Goal: Task Accomplishment & Management: Use online tool/utility

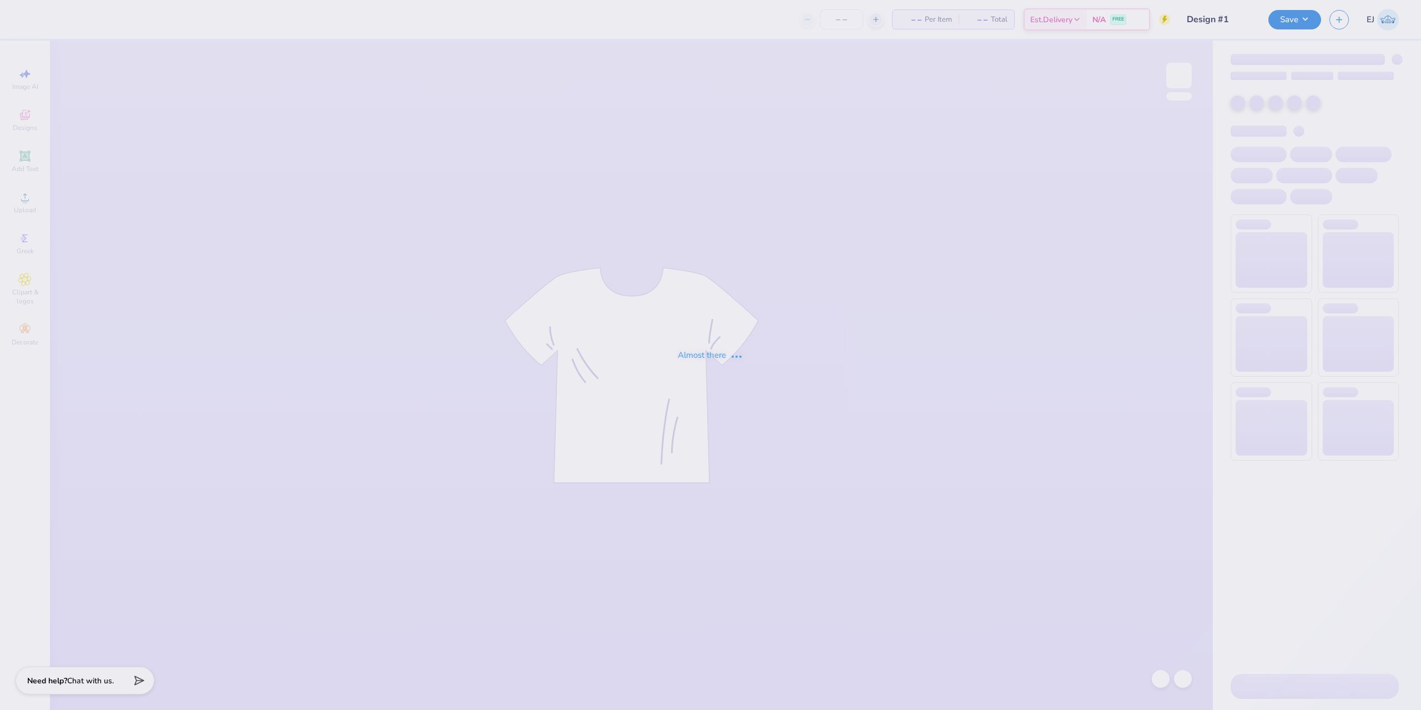
type input "12"
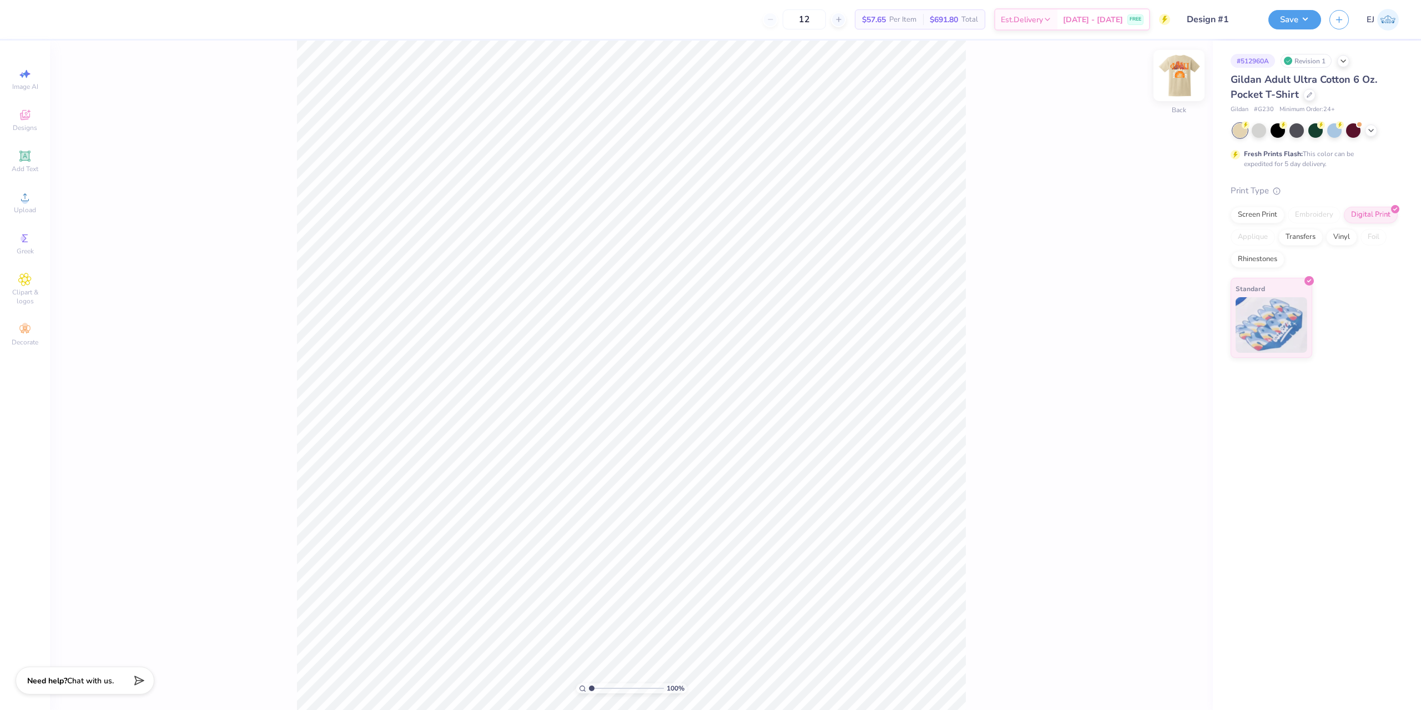
click at [1186, 67] on img at bounding box center [1179, 75] width 44 height 44
click at [25, 197] on icon at bounding box center [25, 197] width 8 height 8
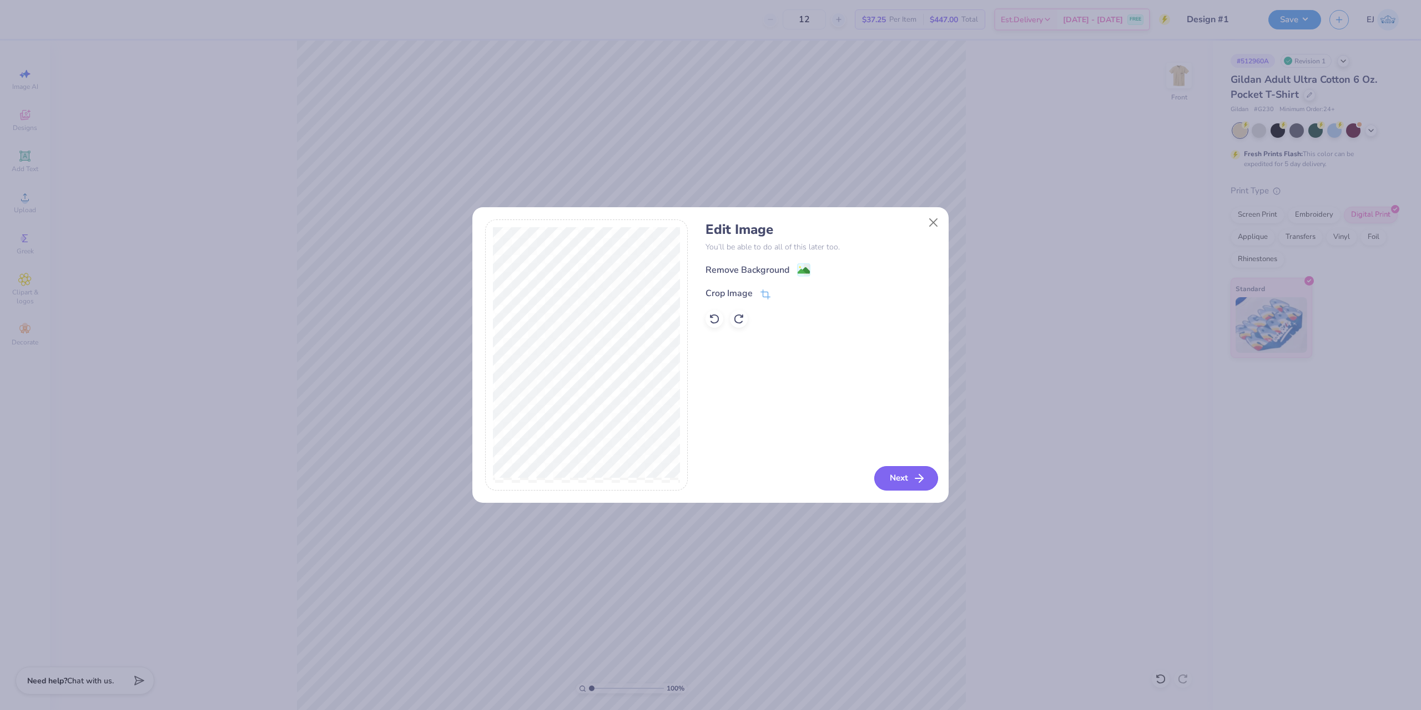
click at [912, 472] on button "Next" at bounding box center [906, 478] width 64 height 24
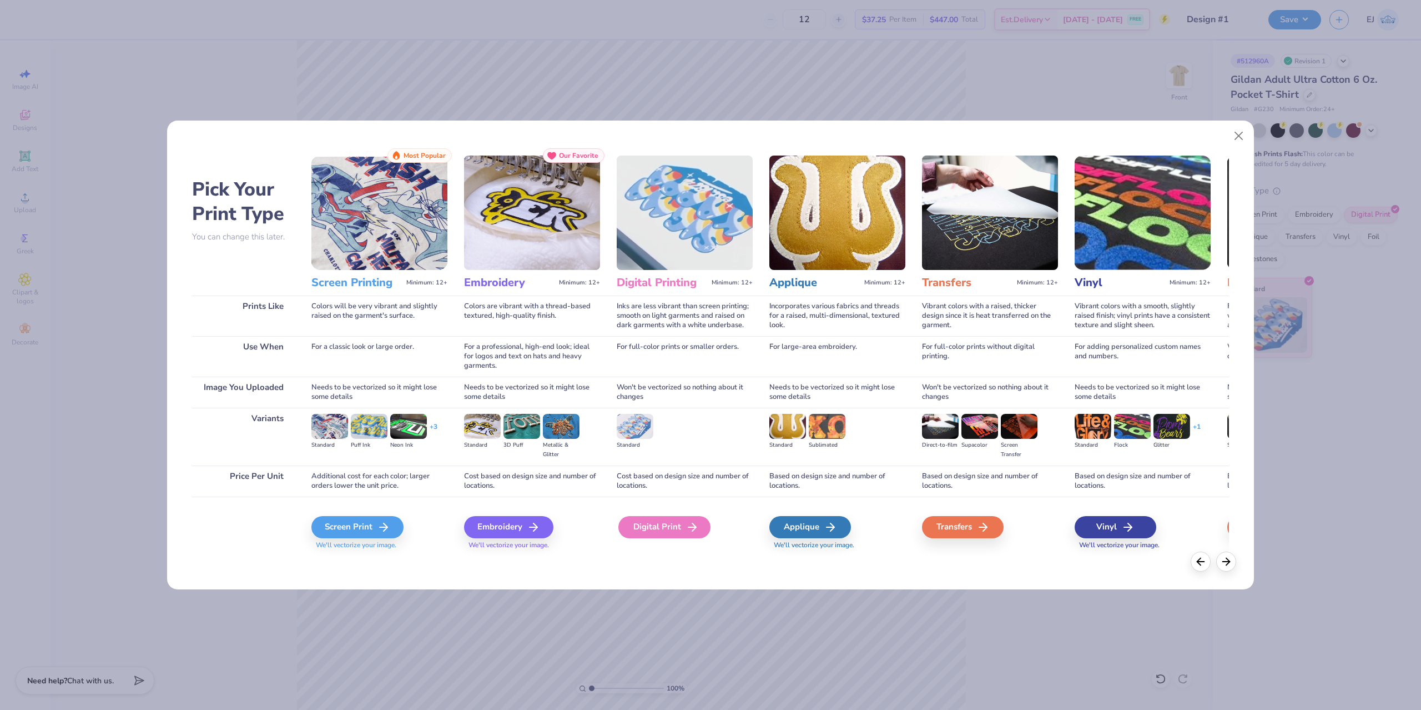
click at [687, 524] on icon at bounding box center [692, 526] width 13 height 13
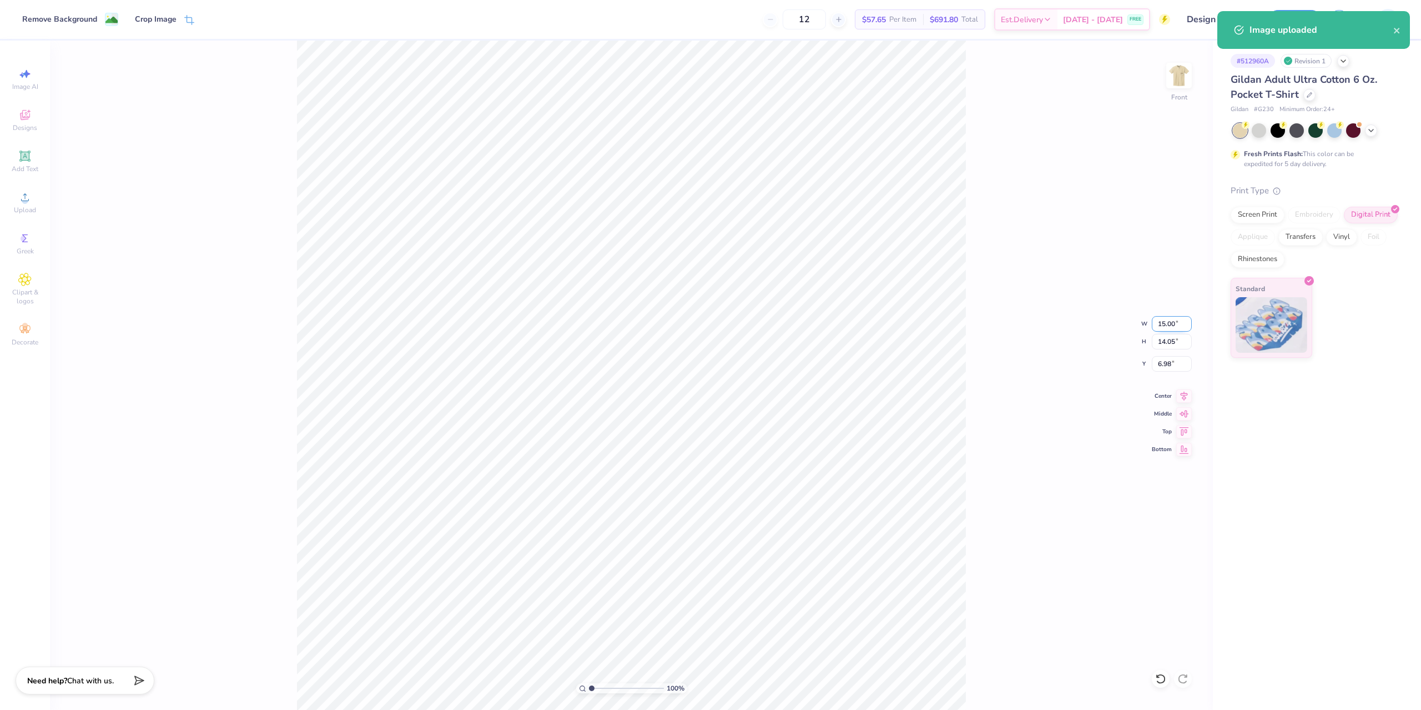
click at [1160, 327] on input "15.00" at bounding box center [1172, 324] width 40 height 16
type input "13.50"
type input "12.64"
type input "3.00"
click at [984, 351] on div "100 % Front W 13.50 13.50 " H 12.64 12.64 " Y 3.00 3.00 " Center Middle Top Bot…" at bounding box center [631, 375] width 1163 height 669
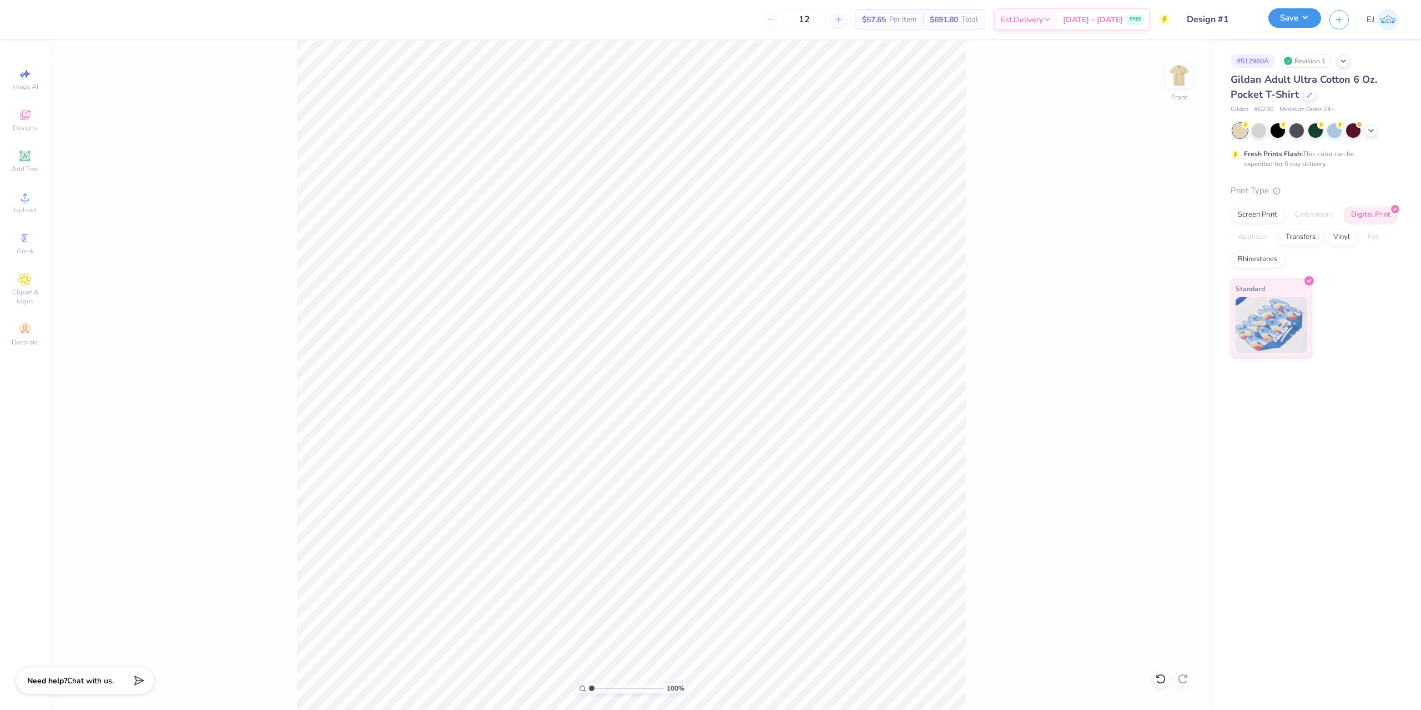
click at [1274, 22] on button "Save" at bounding box center [1295, 17] width 53 height 19
click at [1285, 27] on button "Save" at bounding box center [1295, 17] width 53 height 19
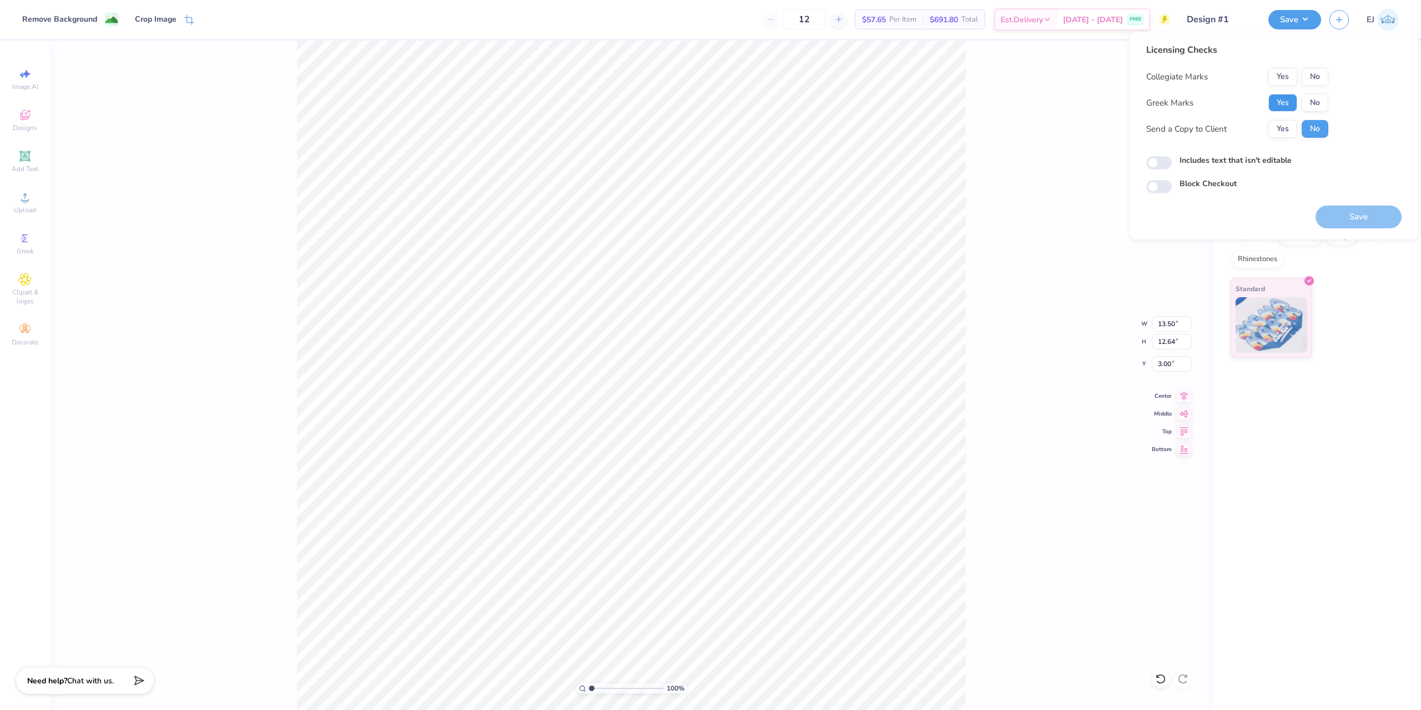
click at [1289, 100] on button "Yes" at bounding box center [1283, 103] width 29 height 18
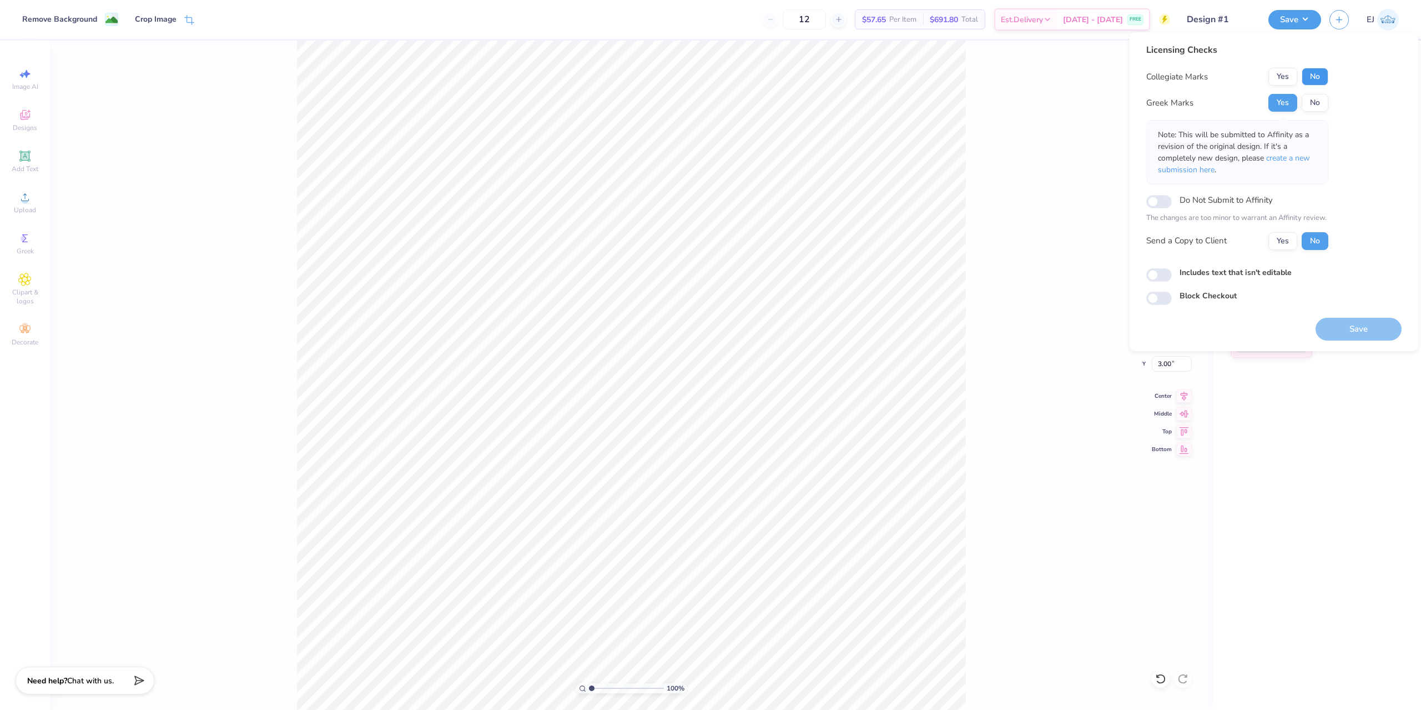
click at [1310, 79] on button "No" at bounding box center [1315, 77] width 27 height 18
click at [1342, 321] on button "Save" at bounding box center [1359, 329] width 86 height 23
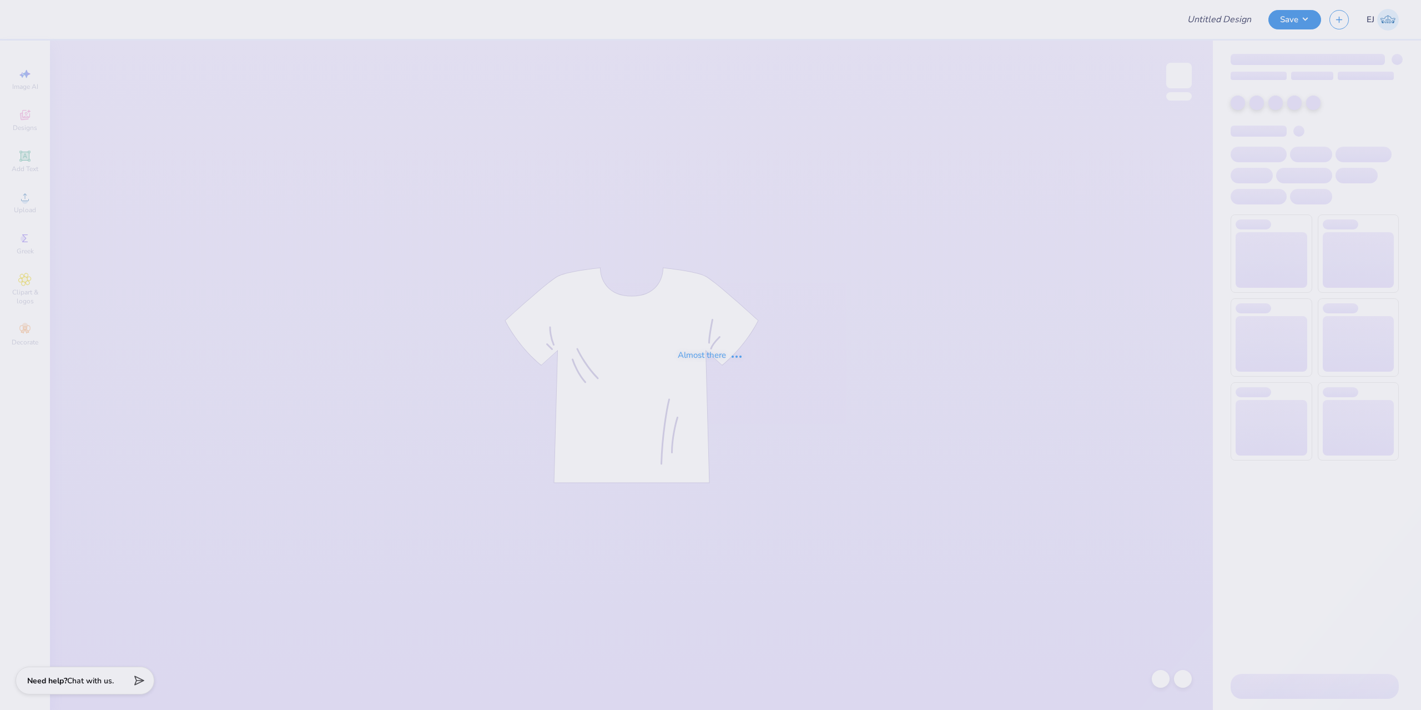
type input "Fall 2025 Rush"
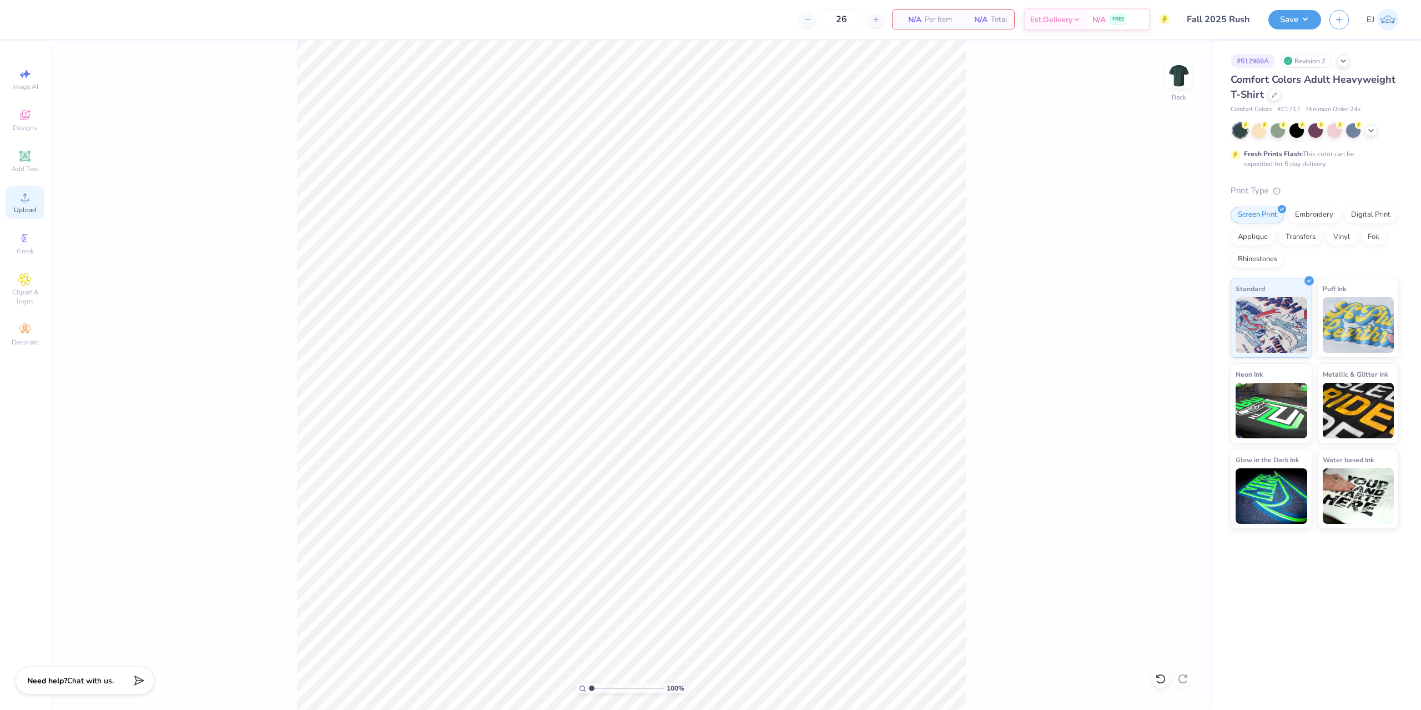
click at [24, 203] on circle at bounding box center [25, 201] width 6 height 6
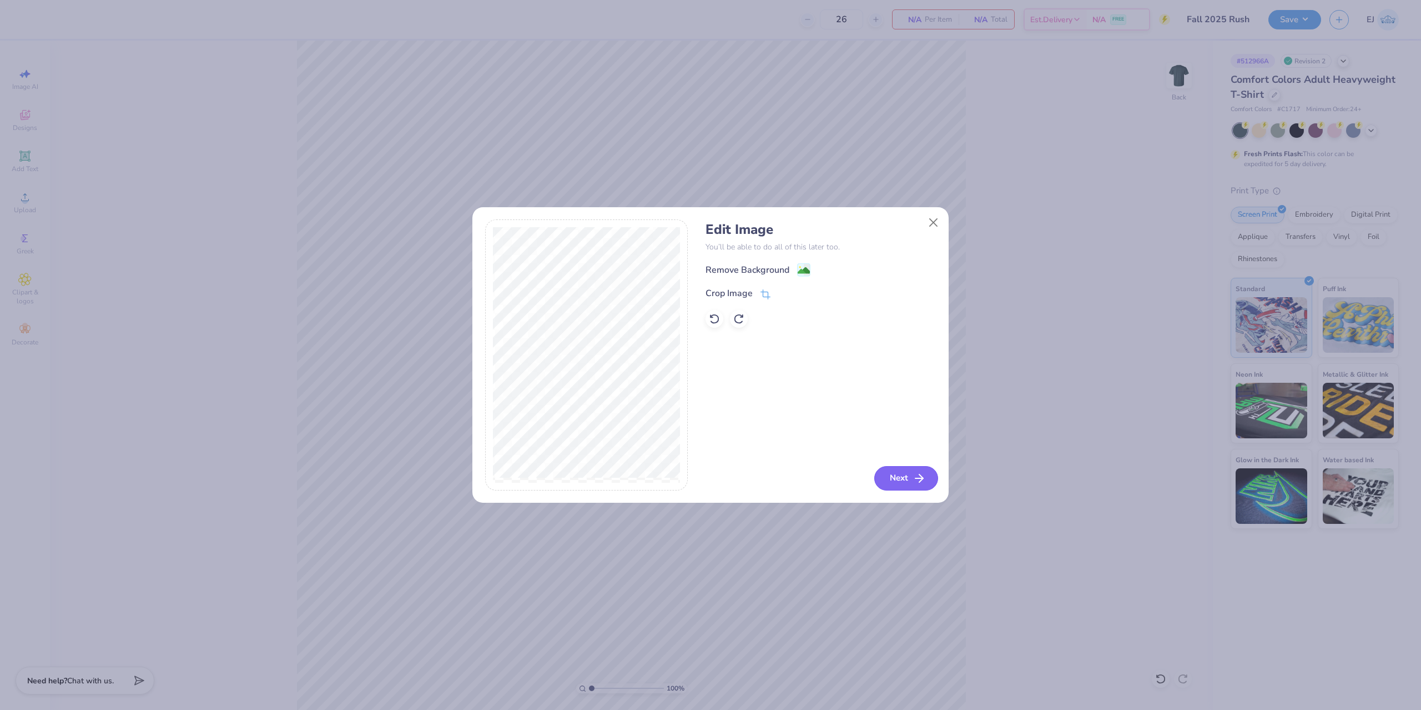
click at [923, 477] on icon "button" at bounding box center [919, 477] width 13 height 13
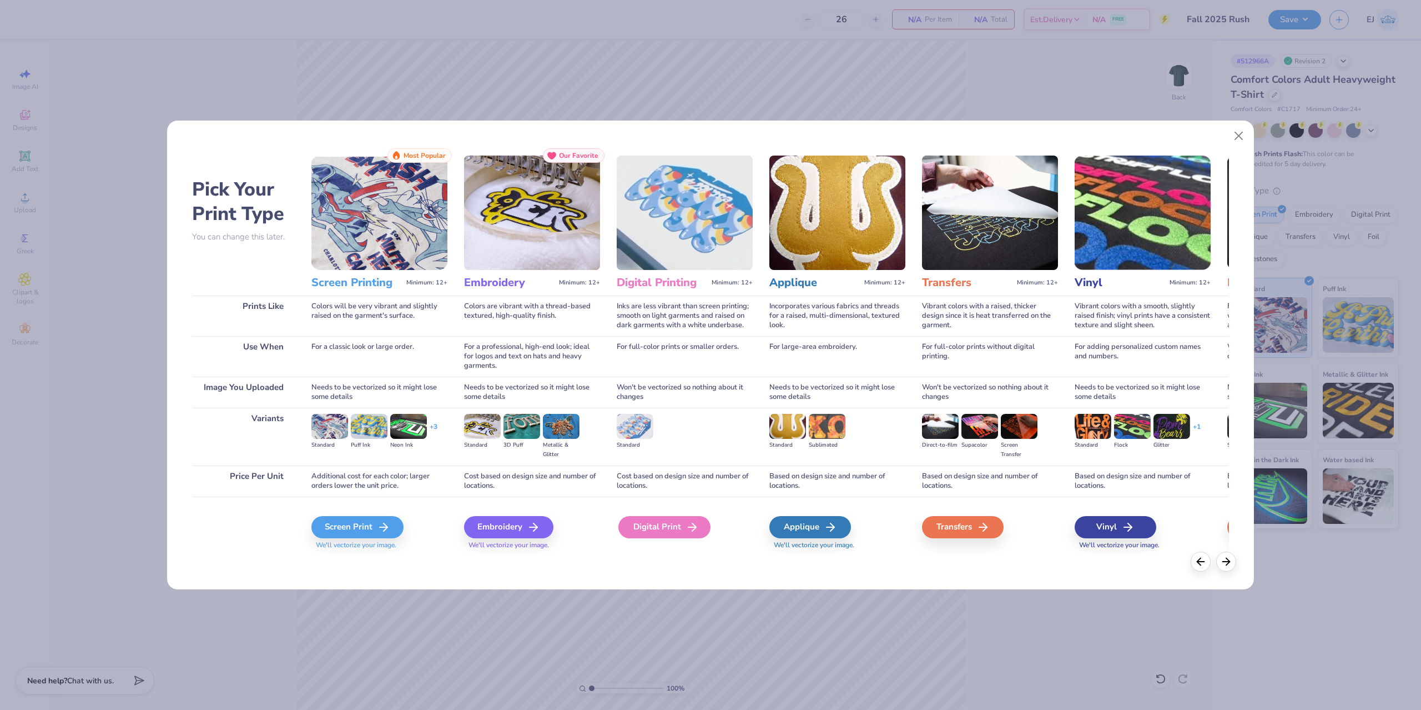
click at [683, 529] on div "Digital Print" at bounding box center [664, 527] width 92 height 22
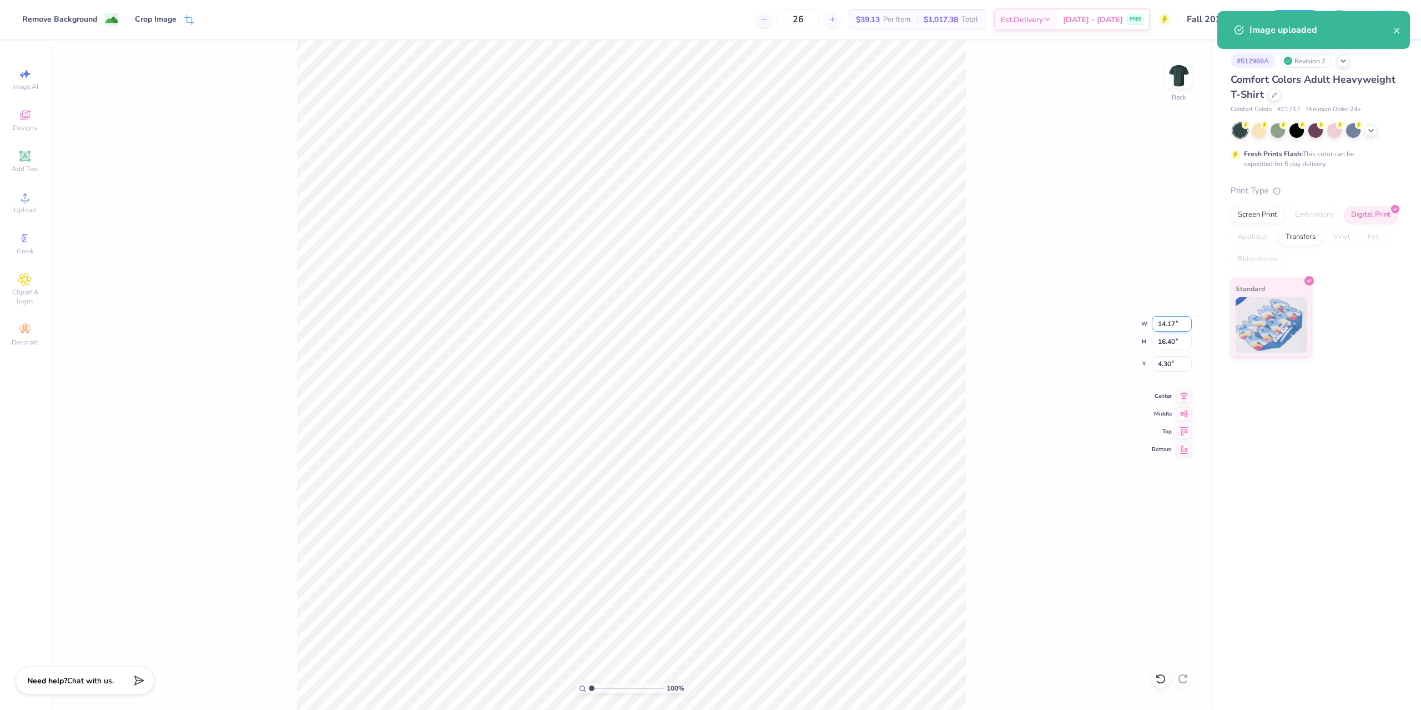
click at [1158, 326] on input "14.17" at bounding box center [1172, 324] width 40 height 16
type input "13.50"
type input "15.63"
type input "3.00"
click at [1165, 358] on input "3.00" at bounding box center [1172, 364] width 40 height 16
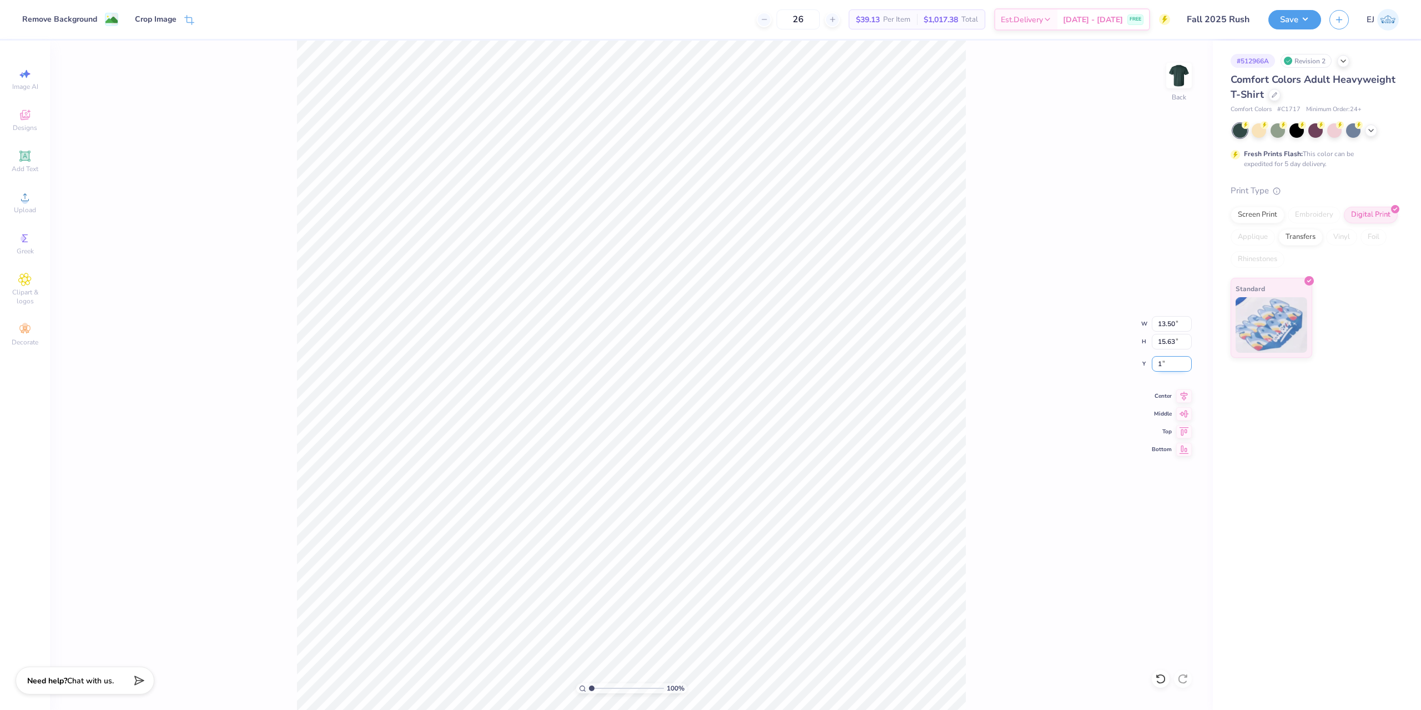
type input "1.00"
click at [1175, 328] on input "13.50" at bounding box center [1172, 324] width 40 height 16
type input "12.50"
type input "14.48"
type input "2"
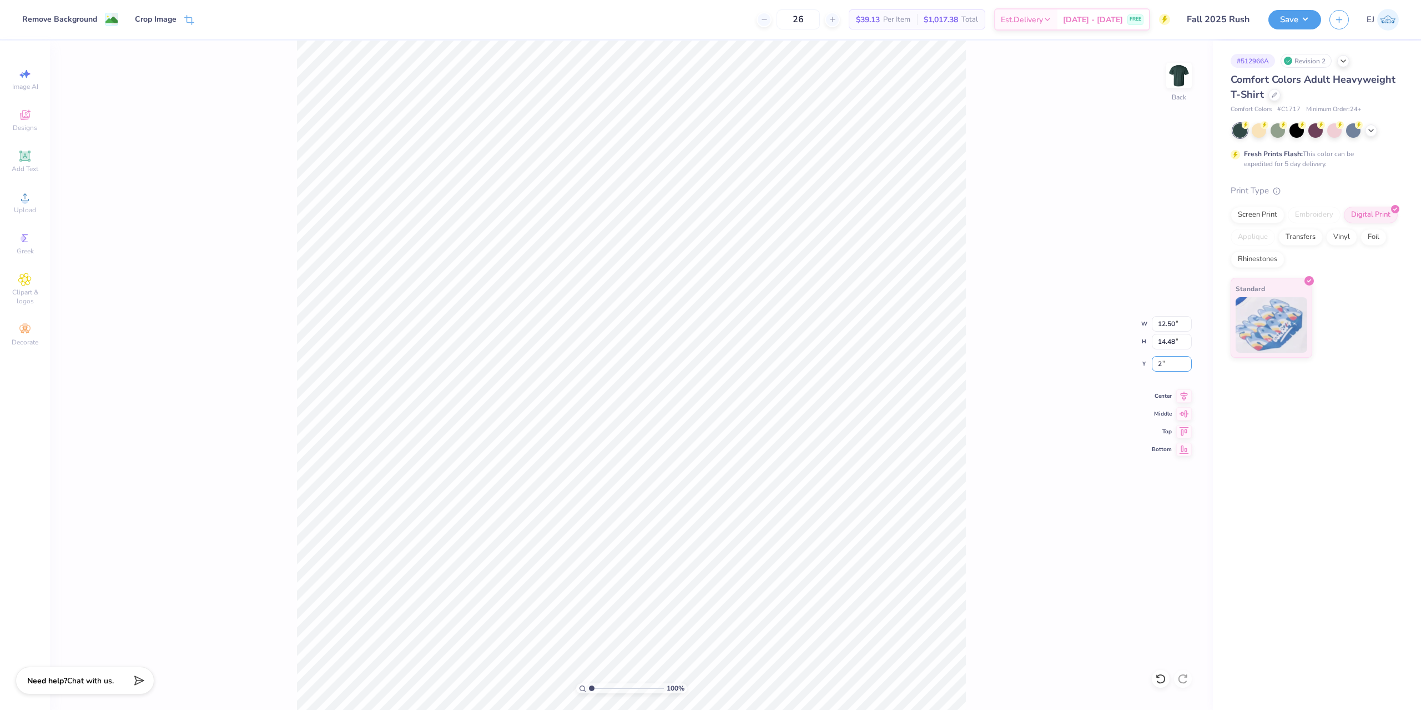
type input "2.00"
click at [1049, 462] on div "100 % Back W 12.50 12.50 " H 14.48 14.48 " Y 2.00 2.00 " Center Middle Top Bott…" at bounding box center [631, 375] width 1163 height 669
click at [1298, 23] on button "Save" at bounding box center [1295, 17] width 53 height 19
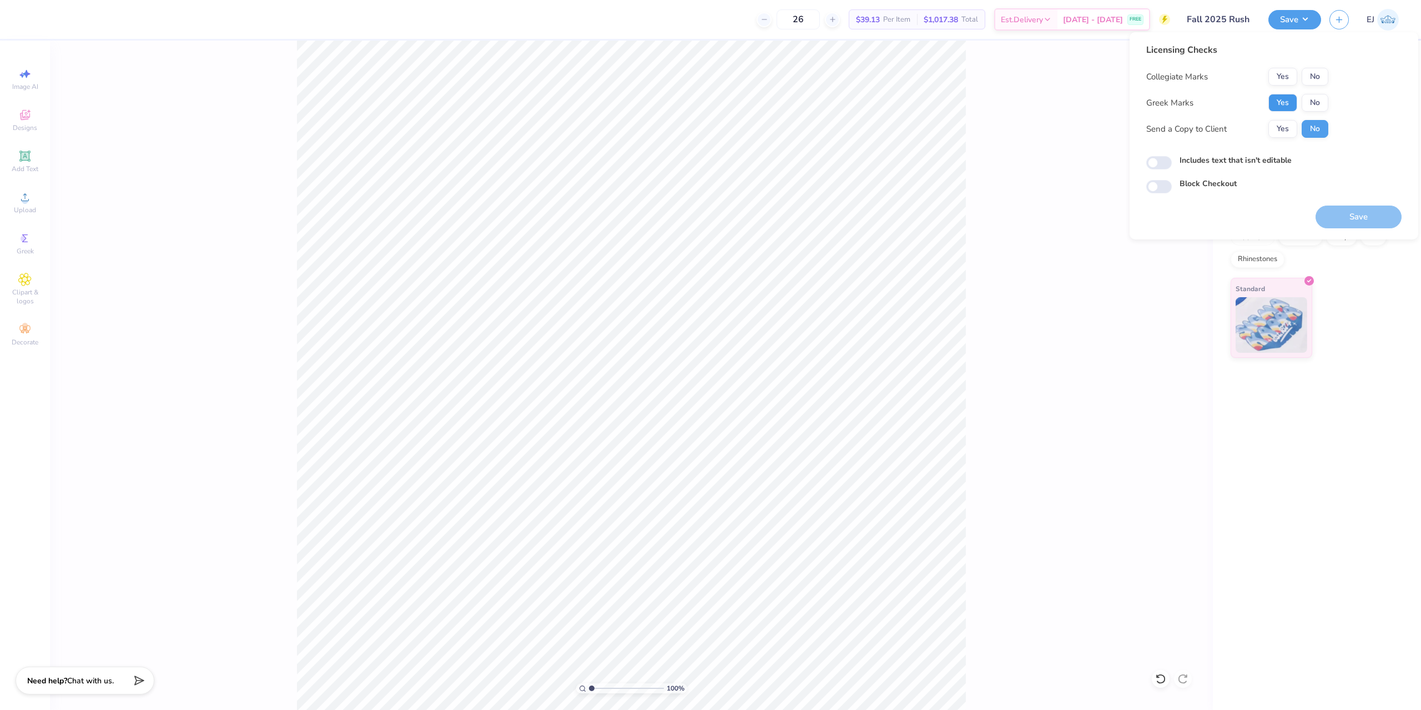
click at [1281, 102] on button "Yes" at bounding box center [1283, 103] width 29 height 18
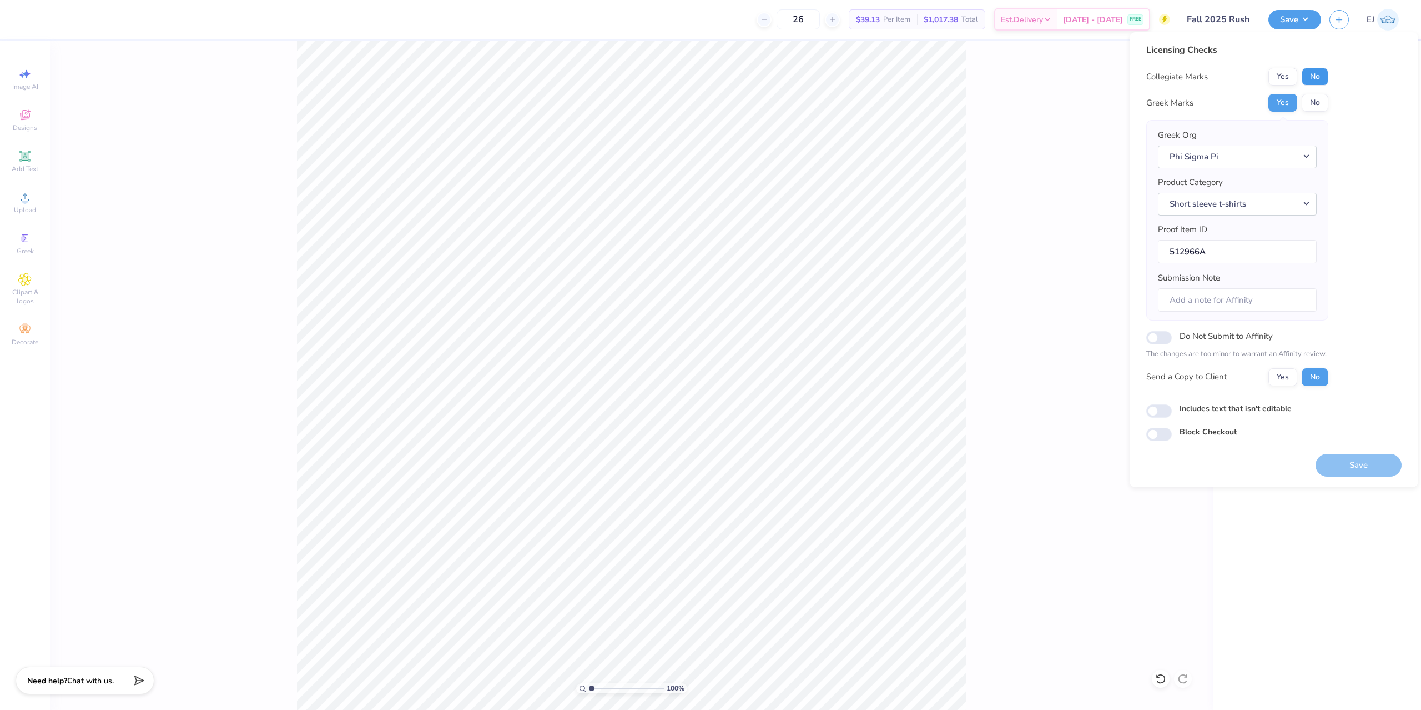
click at [1315, 81] on button "No" at bounding box center [1315, 77] width 27 height 18
click at [1361, 462] on button "Save" at bounding box center [1359, 465] width 86 height 23
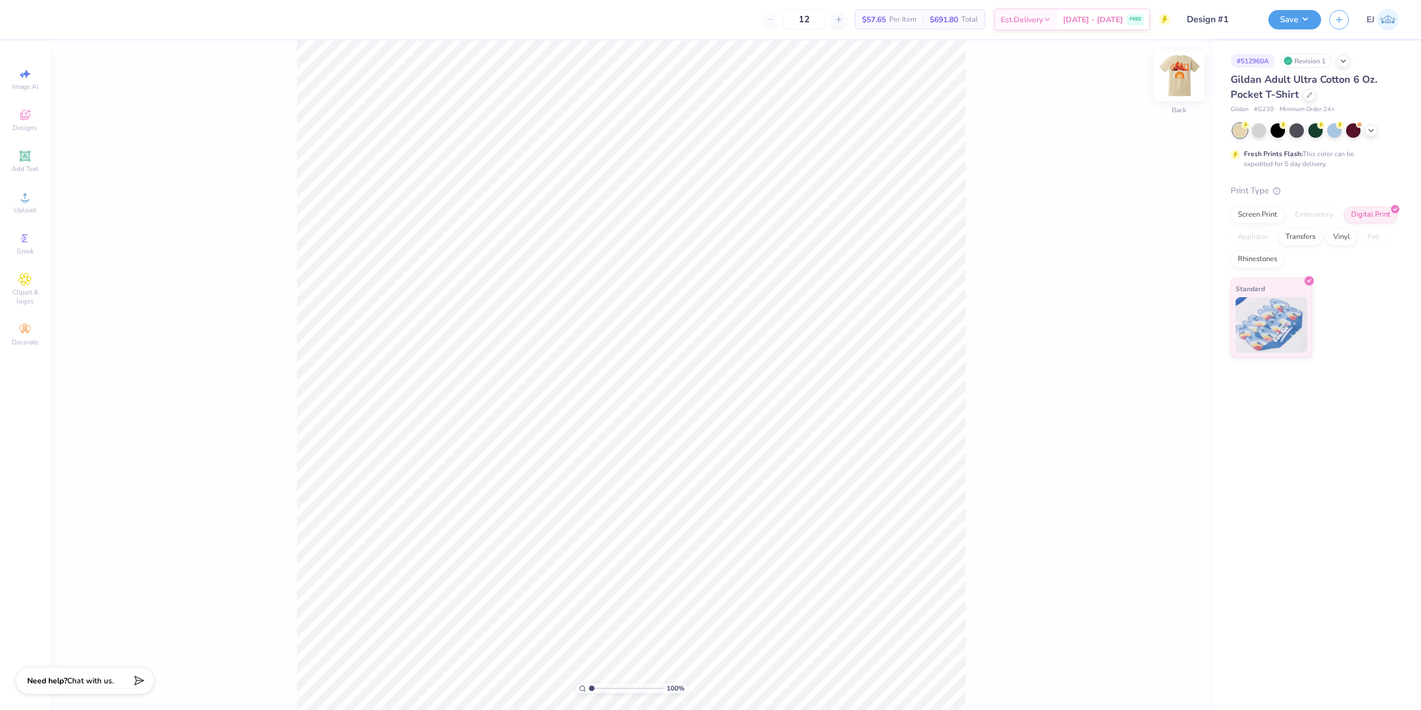
click at [1166, 76] on div at bounding box center [1179, 75] width 51 height 51
click at [1178, 78] on img at bounding box center [1179, 75] width 44 height 44
click at [1176, 79] on img at bounding box center [1179, 75] width 44 height 44
click at [1171, 367] on input "3.00" at bounding box center [1172, 373] width 40 height 16
type input "2.00"
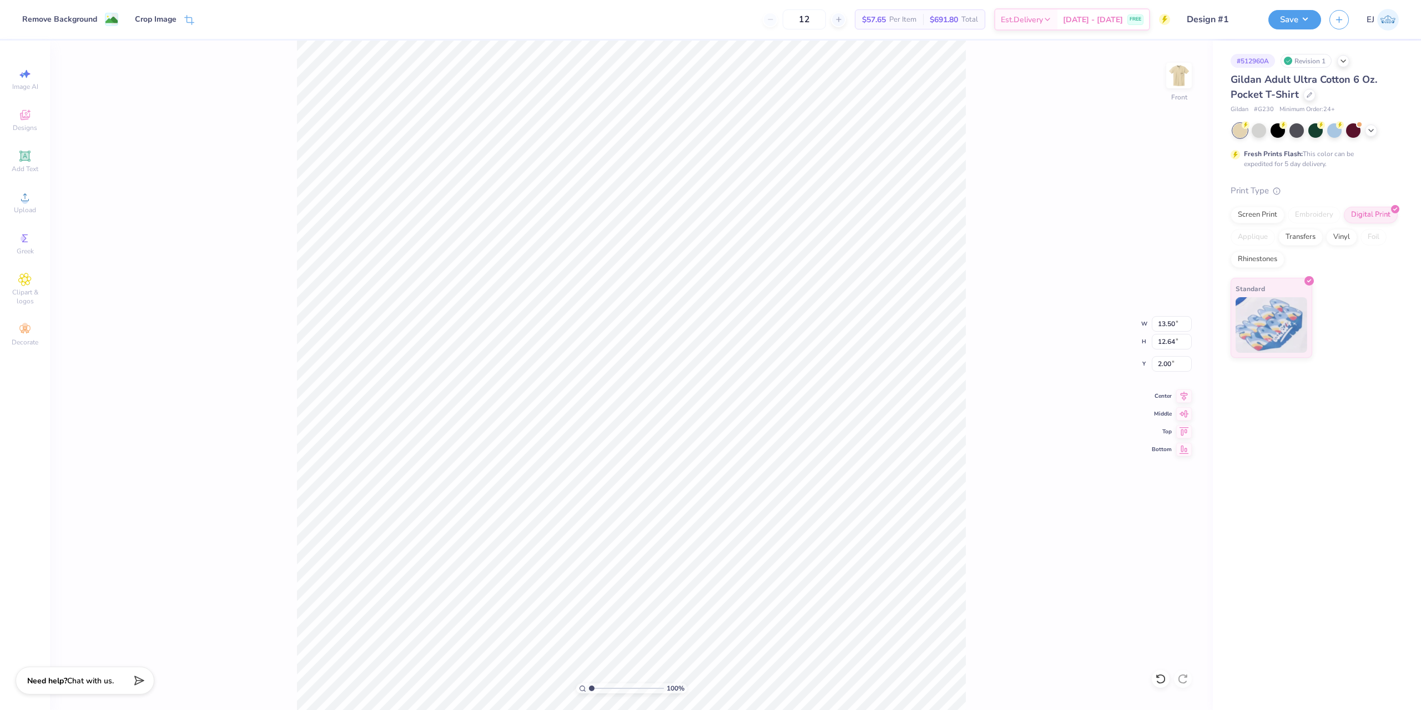
click at [1083, 293] on div "100 % Front W 13.50 13.50 " H 12.64 12.64 " Y 2.00 2.00 " Center Middle Top Bot…" at bounding box center [631, 375] width 1163 height 669
click at [1289, 19] on button "Save" at bounding box center [1295, 17] width 53 height 19
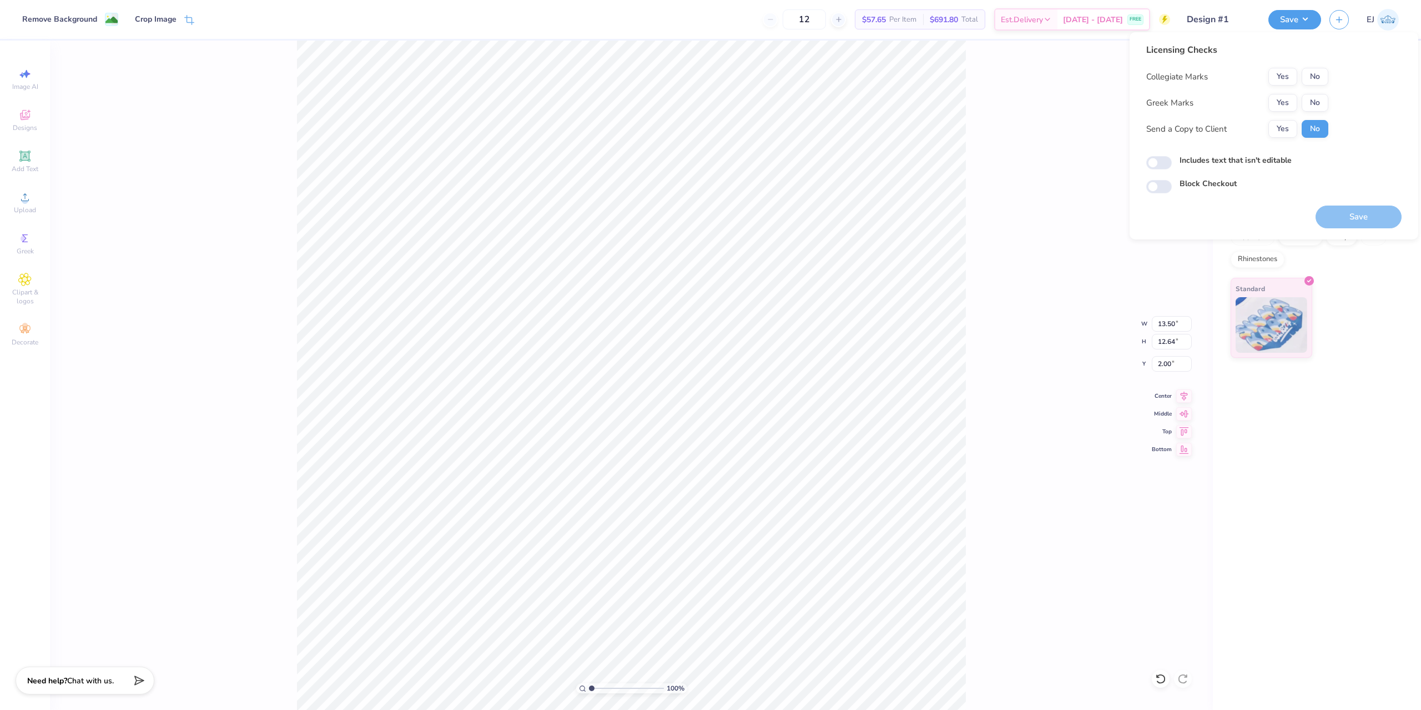
click at [1288, 100] on button "Yes" at bounding box center [1283, 103] width 29 height 18
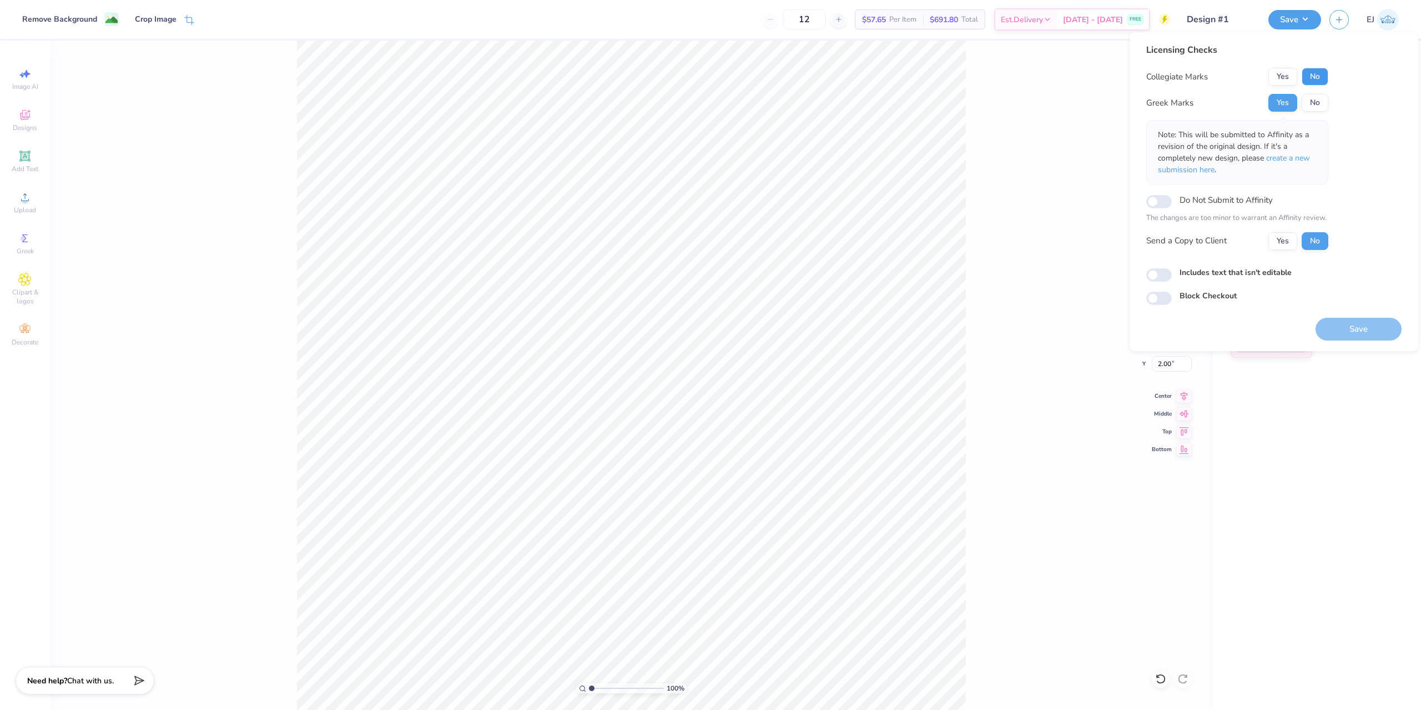
click at [1323, 78] on button "No" at bounding box center [1315, 77] width 27 height 18
click at [1354, 331] on button "Save" at bounding box center [1359, 329] width 86 height 23
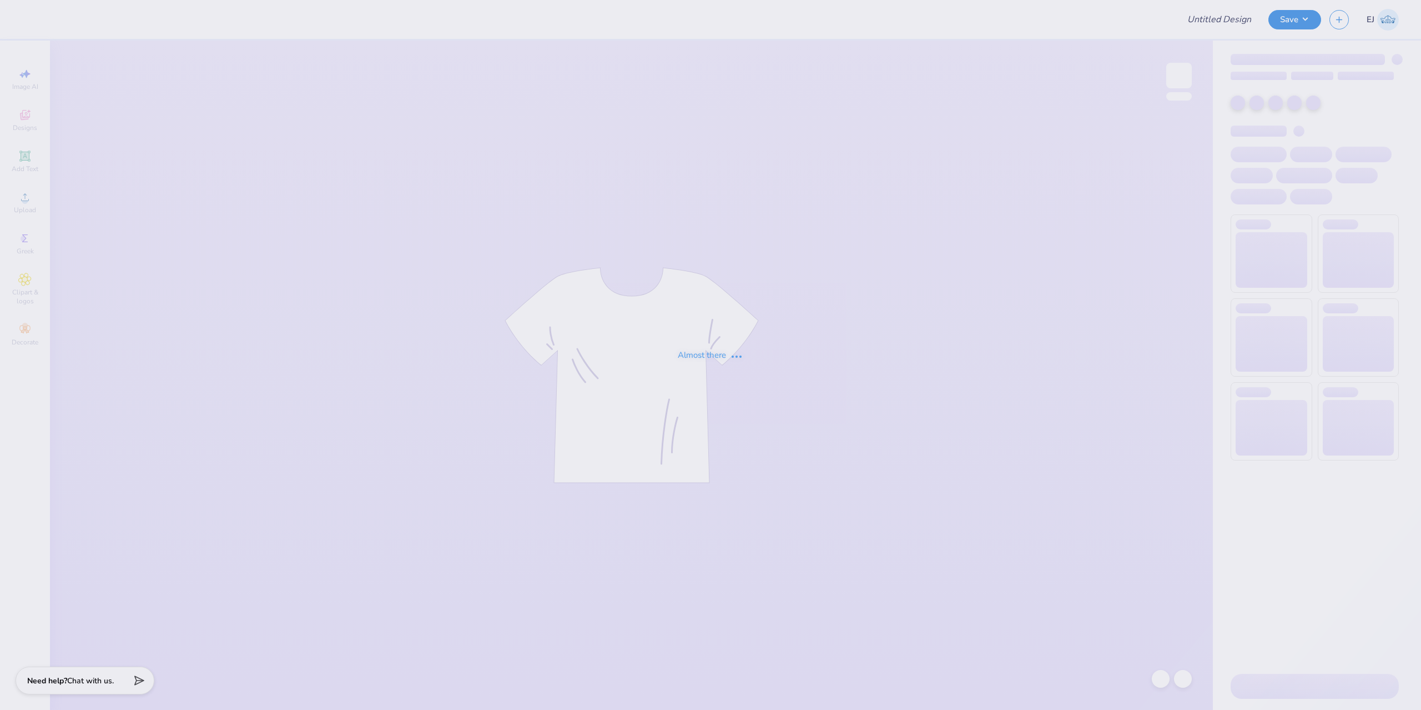
type input "bruinette sample"
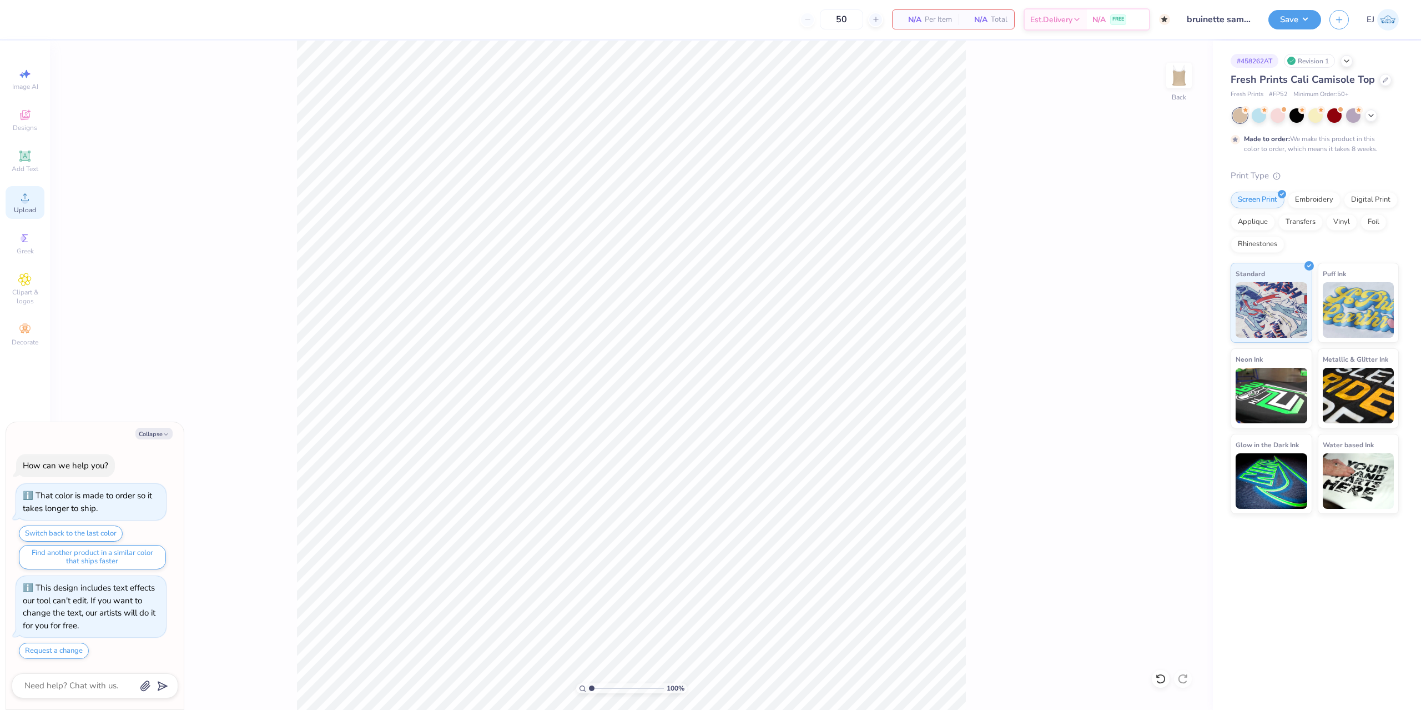
click at [20, 203] on icon at bounding box center [24, 196] width 13 height 13
click at [24, 242] on icon at bounding box center [25, 238] width 6 height 8
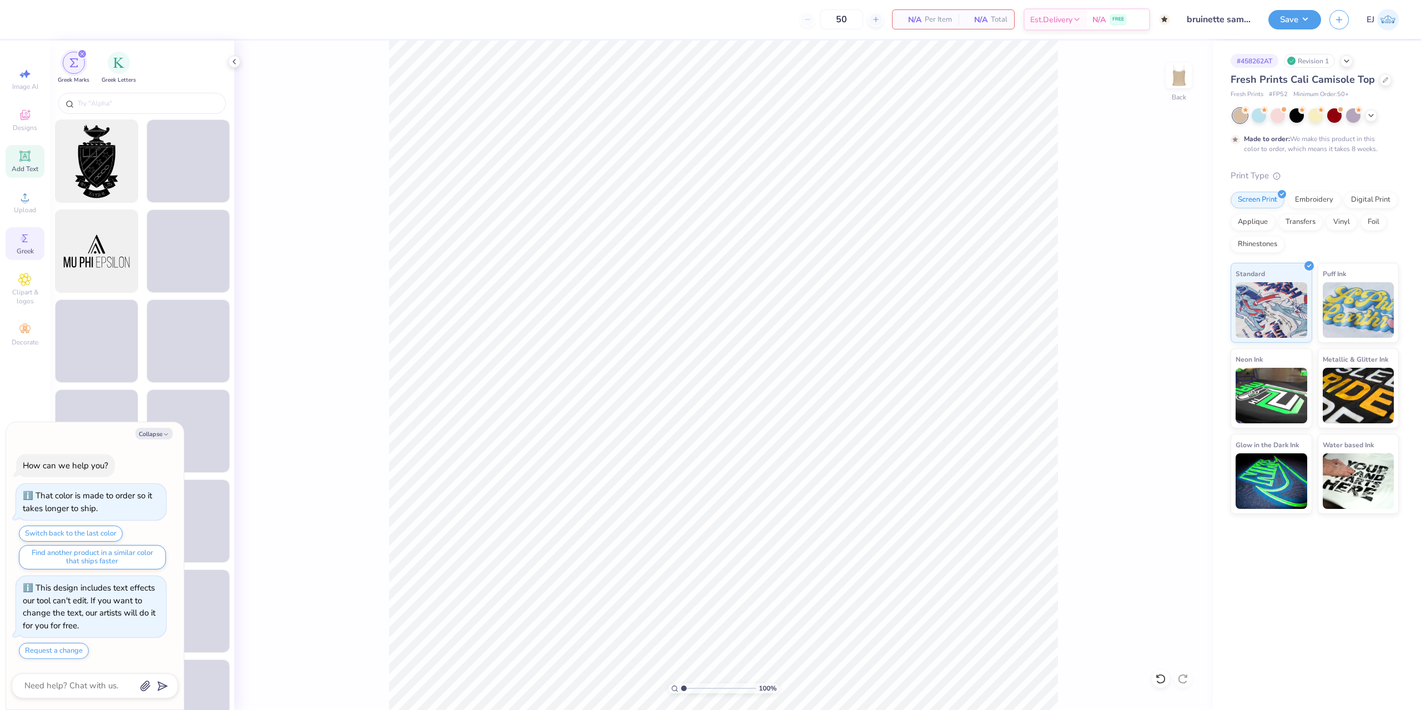
click at [18, 157] on icon at bounding box center [24, 155] width 13 height 13
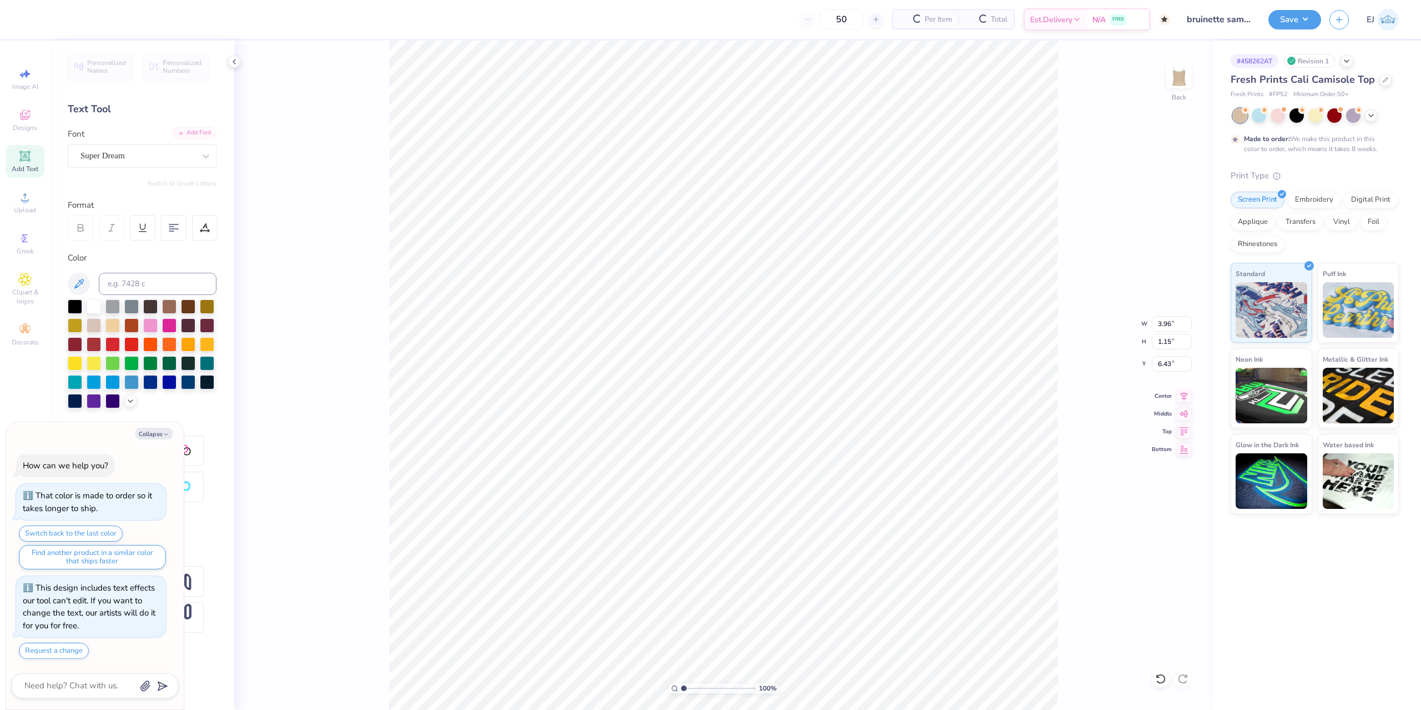
click at [181, 131] on icon at bounding box center [181, 133] width 7 height 7
type textarea "x"
type input "4.96"
type input "1.64"
type input "6.18"
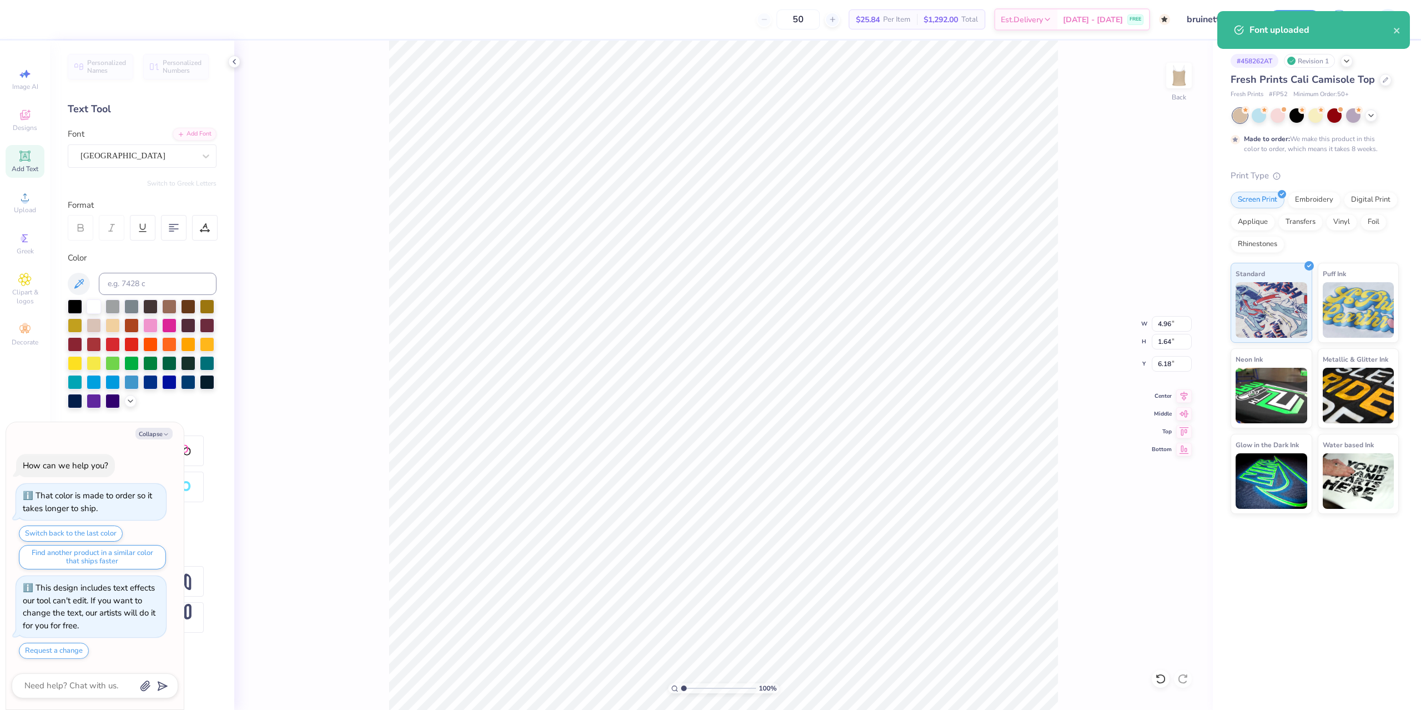
scroll to position [0, 1]
type textarea "x"
type textarea "B"
type textarea "x"
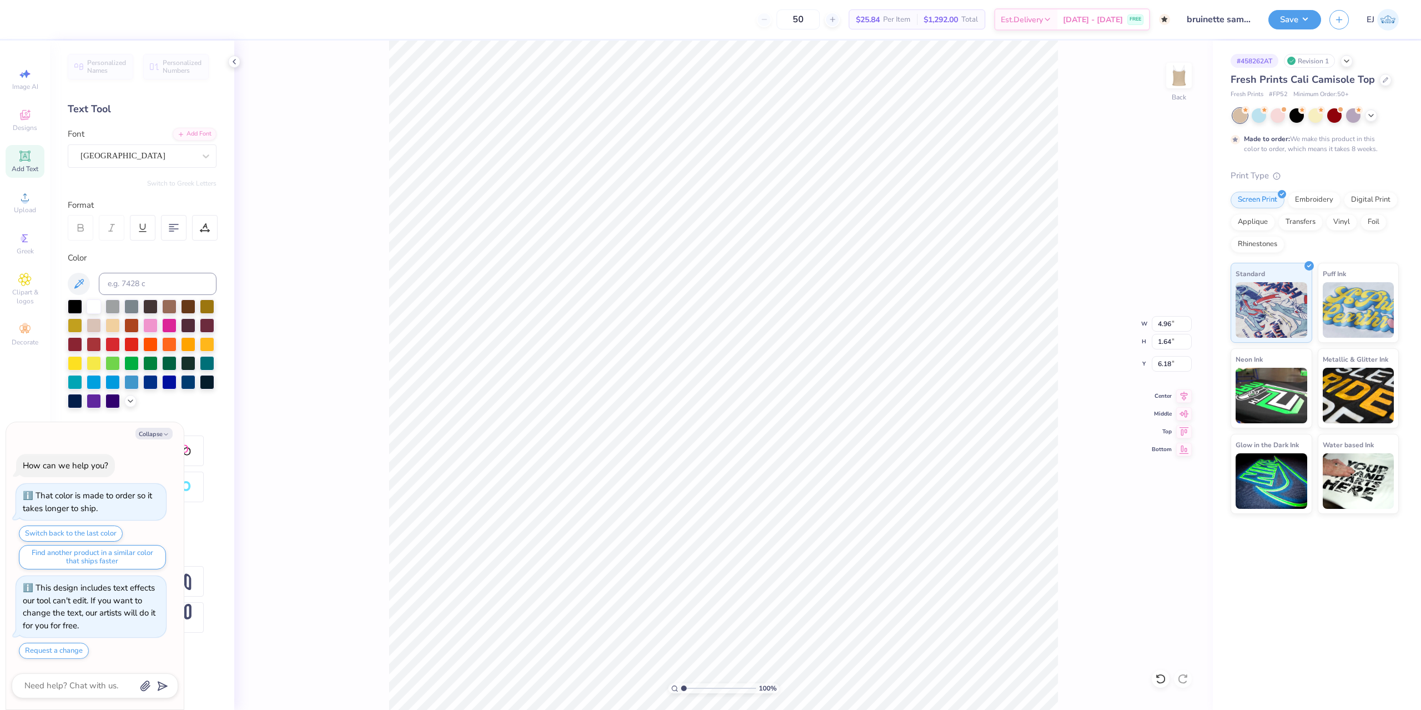
type textarea "BR"
type textarea "x"
type textarea "BRU"
type textarea "x"
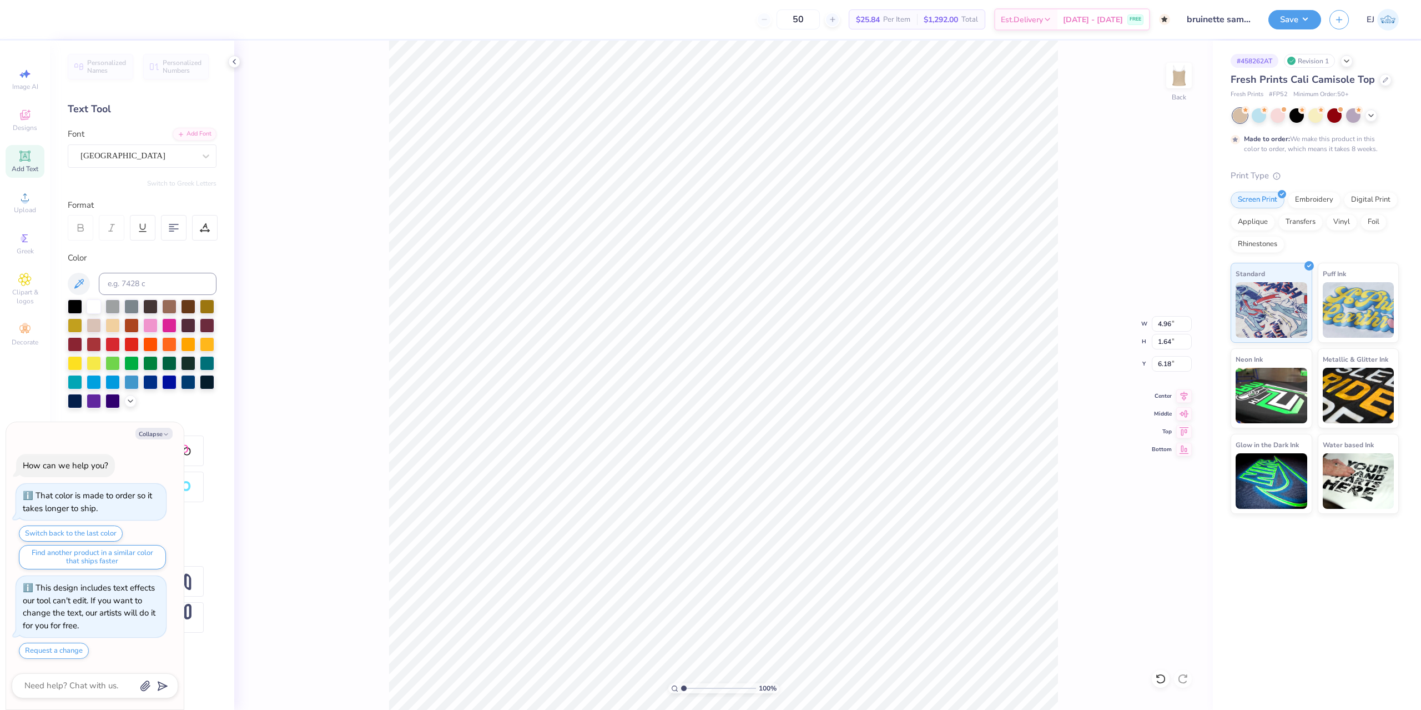
type textarea "BRUI"
type textarea "x"
type textarea "BRUINE"
type textarea "x"
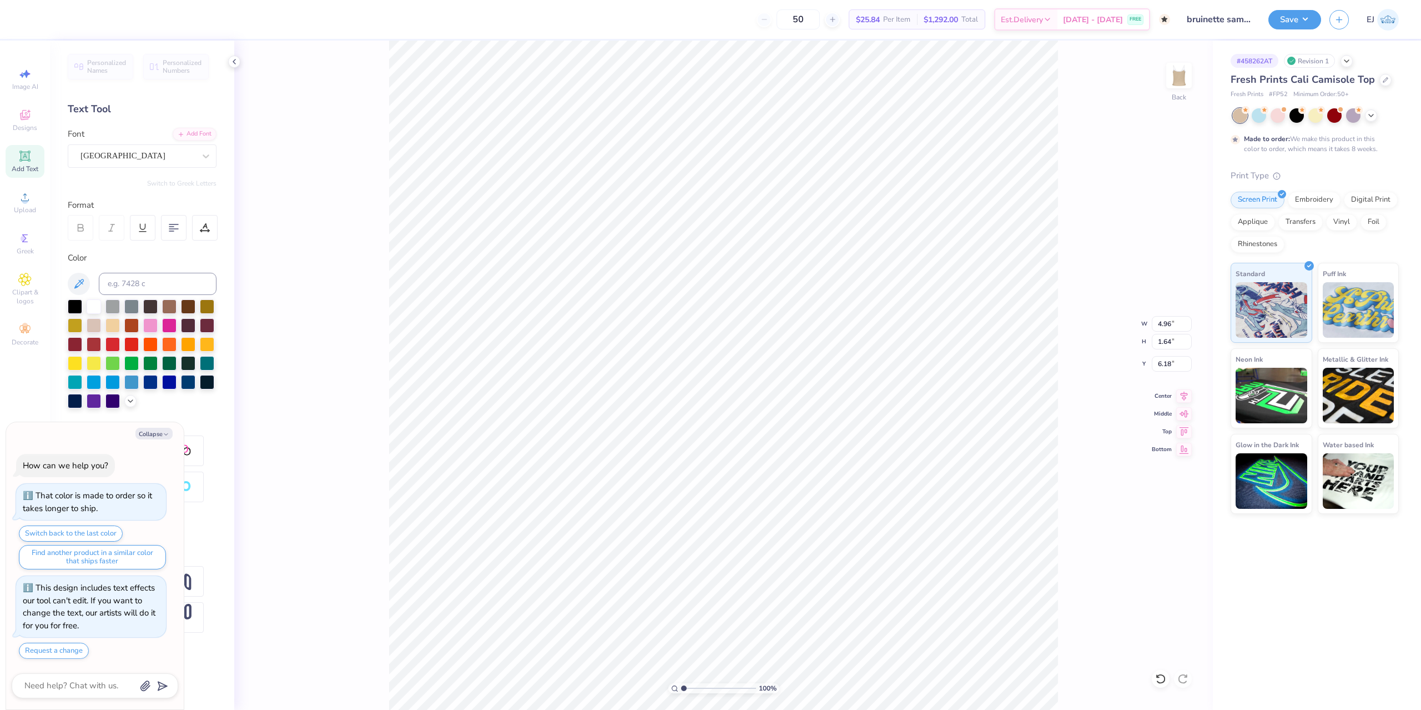
type textarea "BRUINET"
type textarea "x"
type textarea "BRUINETT"
type textarea "x"
type textarea "BRUINETTE"
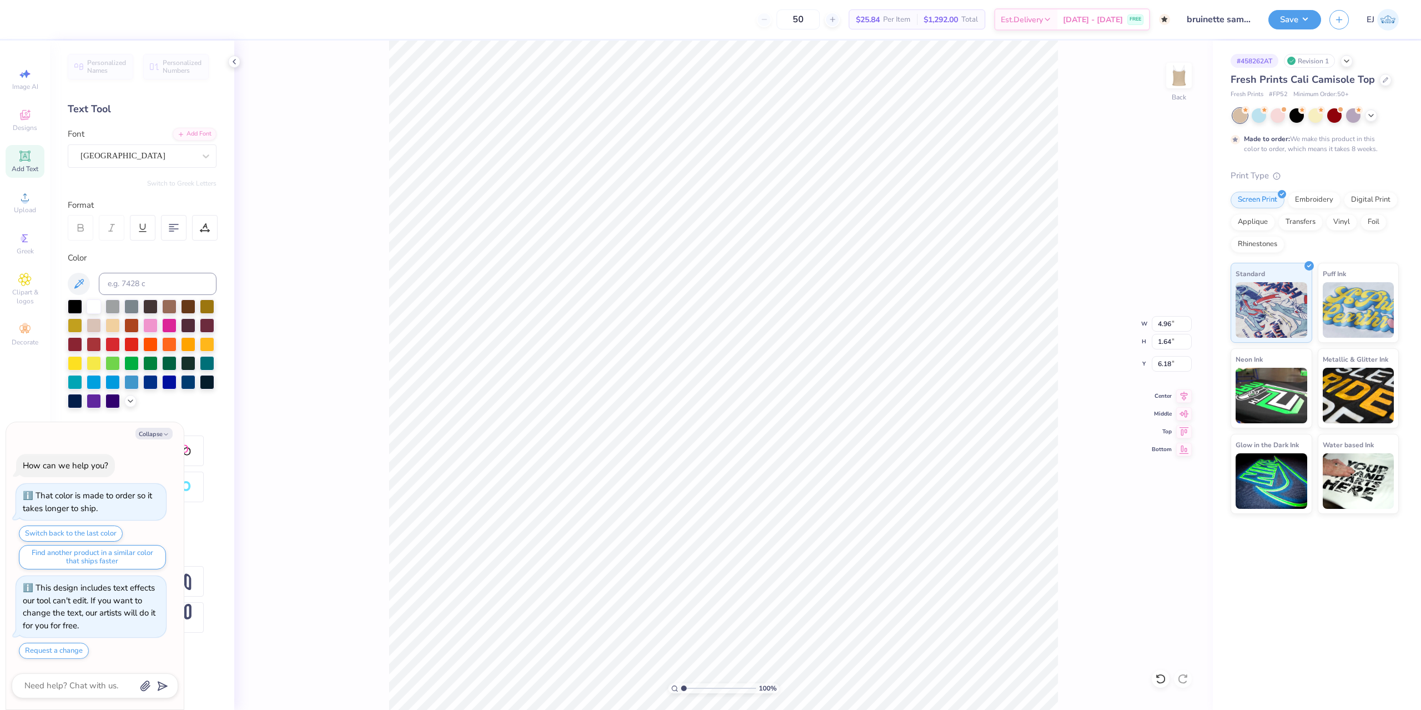
scroll to position [0, 2]
type textarea "x"
type textarea "BRUINETTES"
click at [192, 128] on div "Add Font" at bounding box center [195, 133] width 44 height 13
type textarea "x"
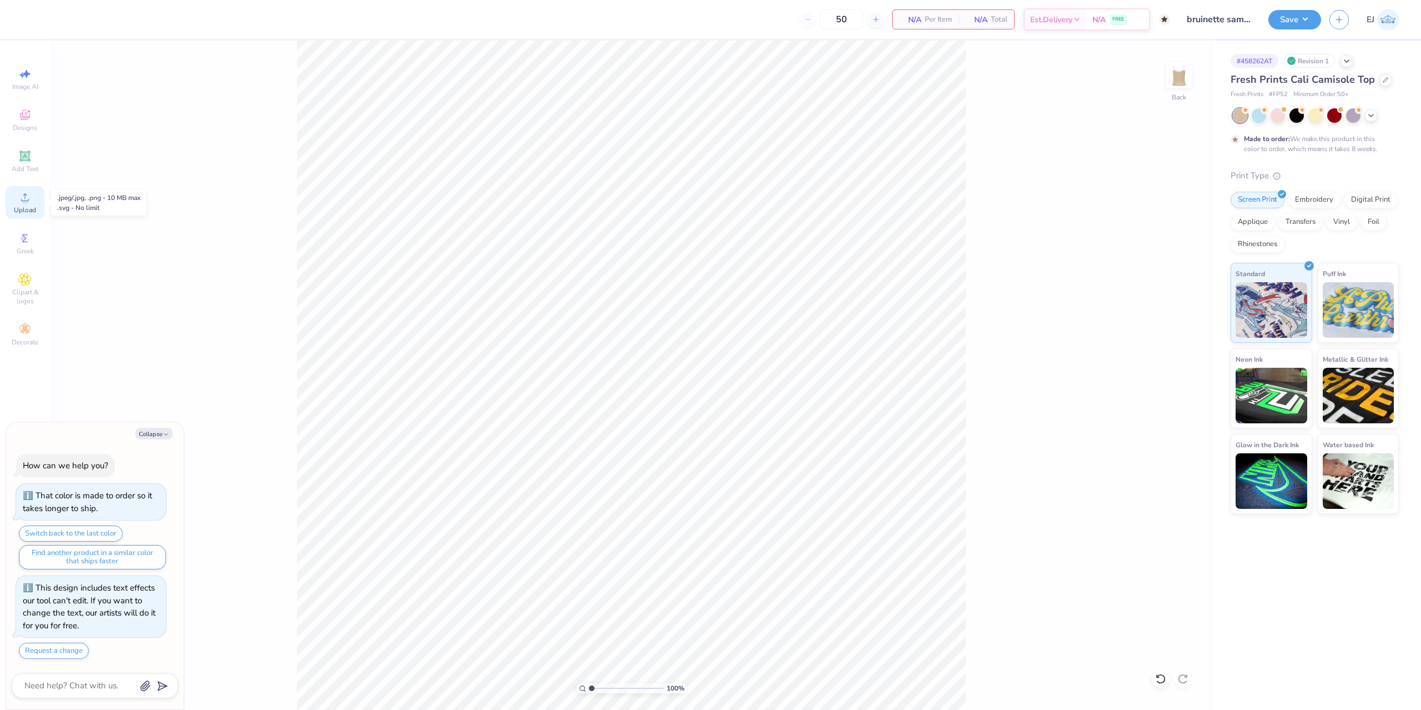
click at [23, 198] on icon at bounding box center [24, 196] width 13 height 13
click at [22, 153] on icon at bounding box center [24, 155] width 11 height 11
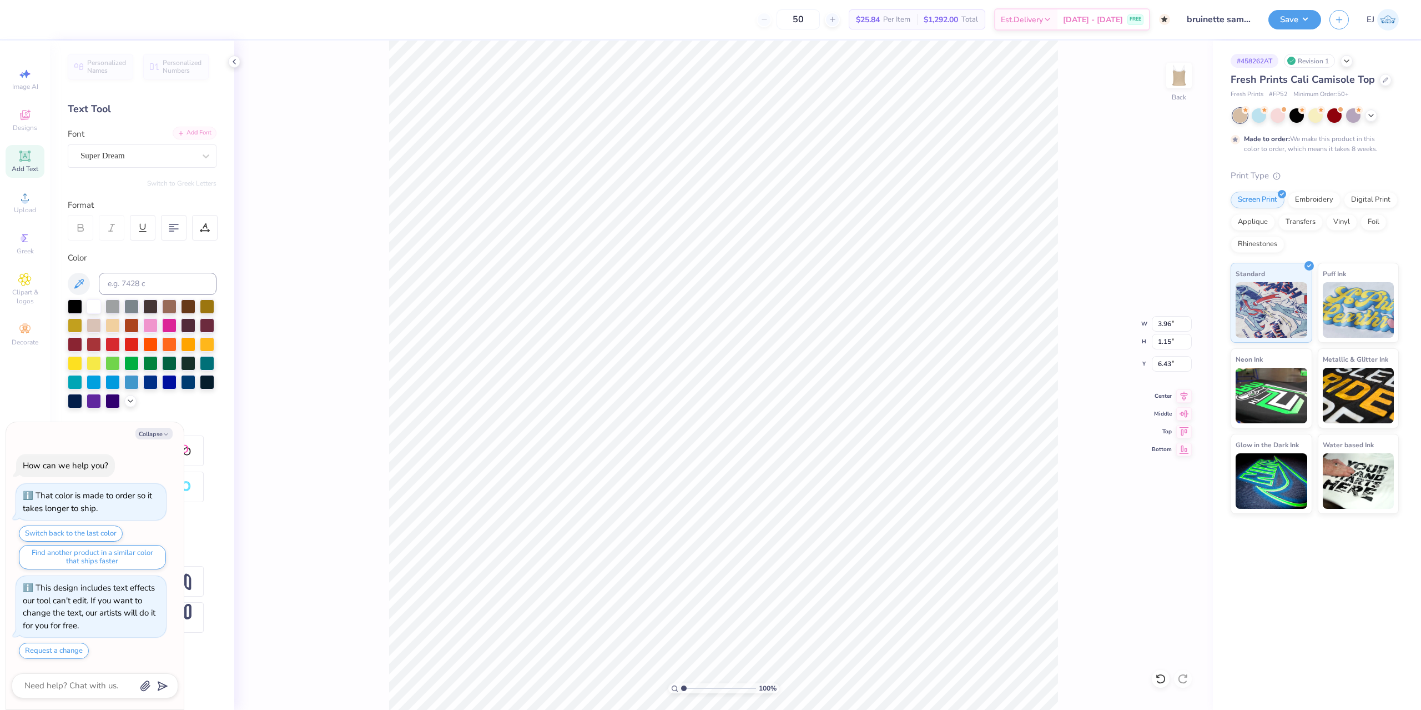
click at [207, 135] on div "Add Font" at bounding box center [195, 133] width 44 height 13
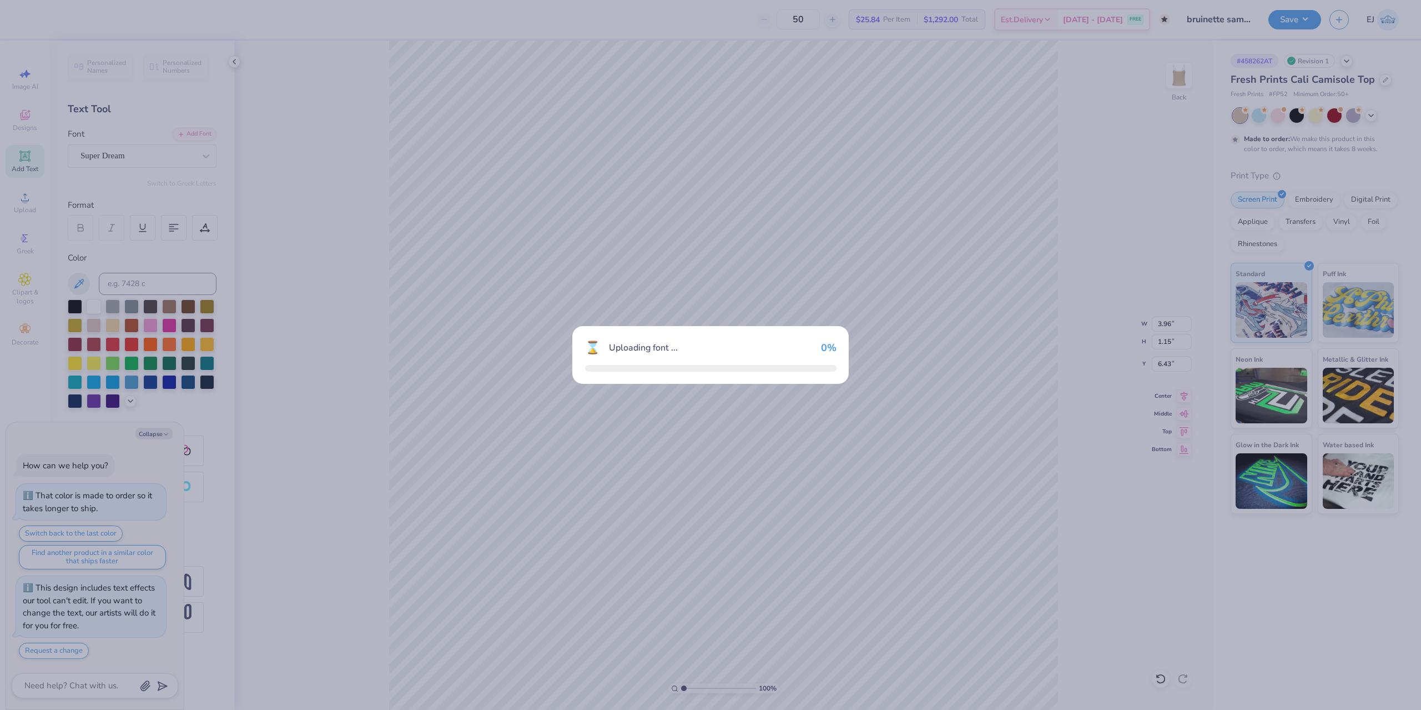
type textarea "x"
type input "4.93"
type input "1.45"
type input "6.28"
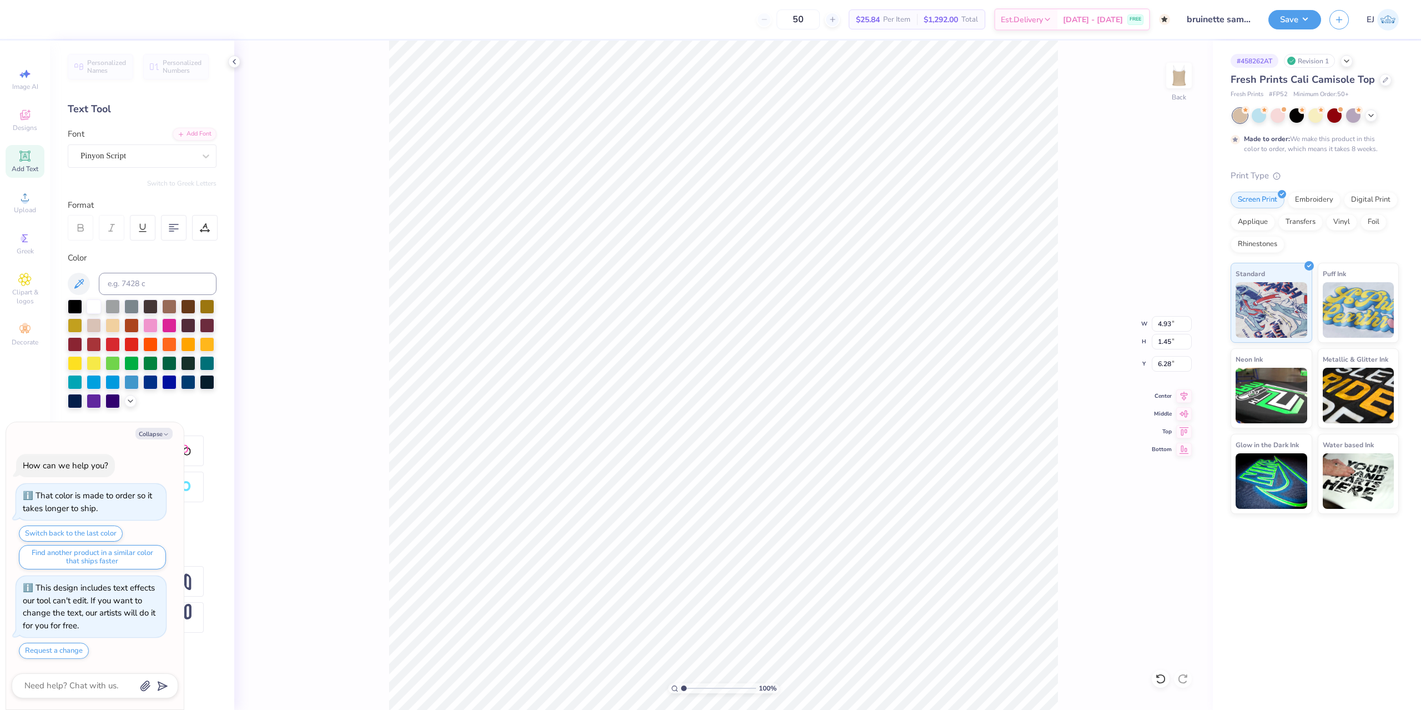
type textarea "x"
type textarea "G"
type textarea "x"
type textarea "Ga"
type textarea "x"
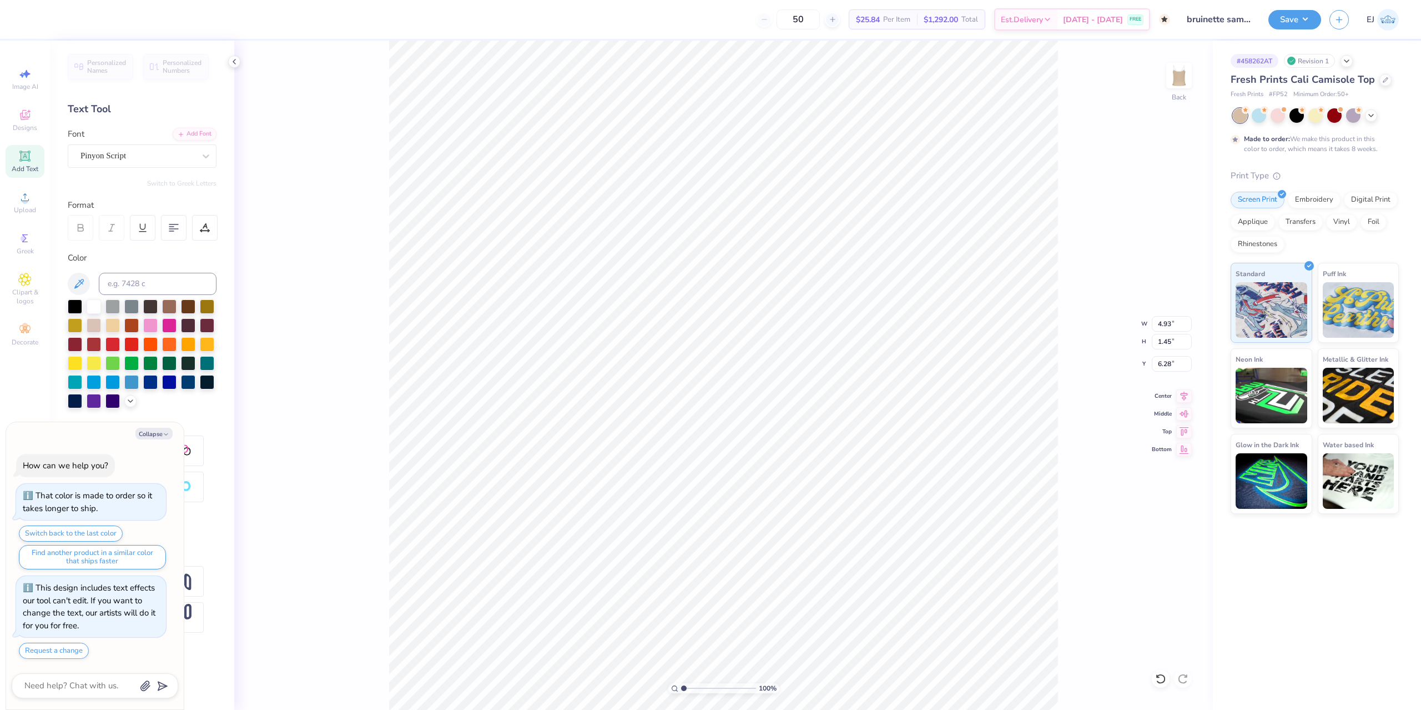
type textarea "Gab"
type textarea "x"
type textarea "Gabr"
type textarea "x"
type textarea "Gabri"
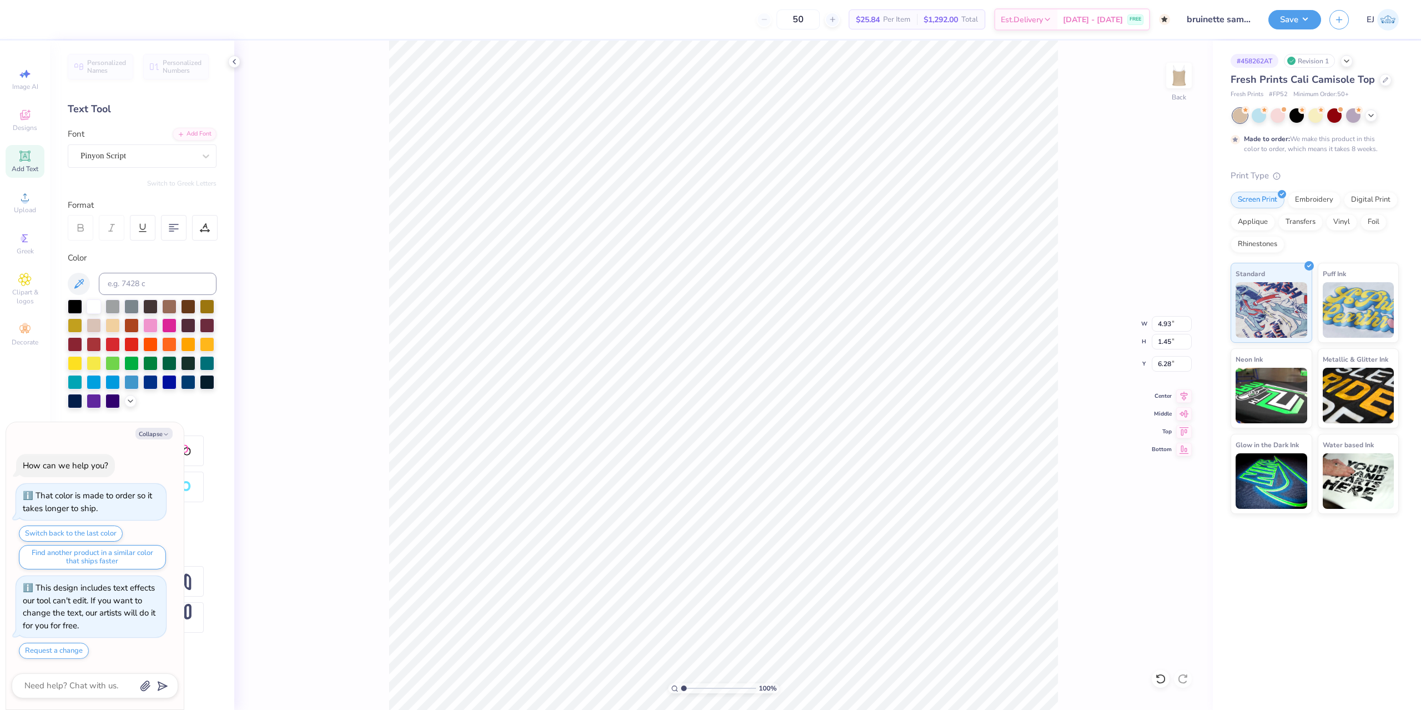
type textarea "x"
type textarea "Gabrie"
type textarea "x"
type textarea "Gabriel"
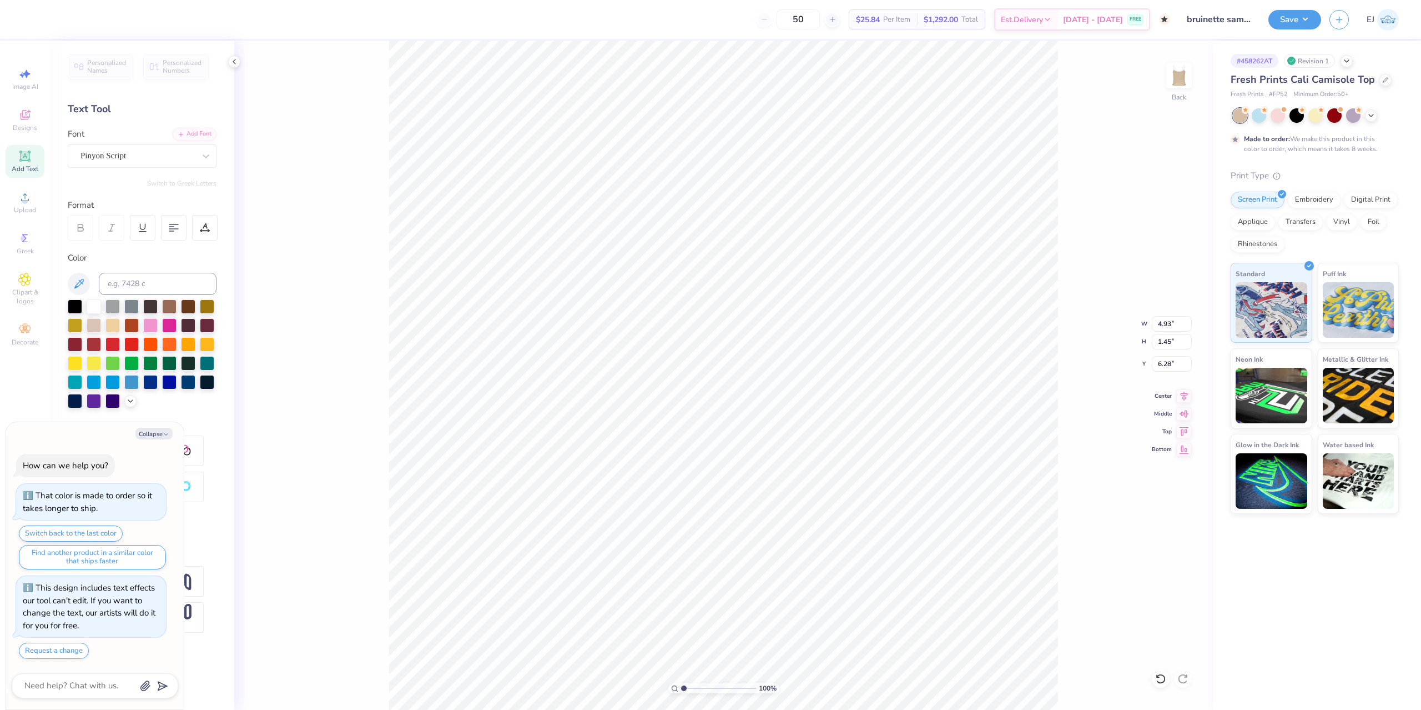
type textarea "x"
type textarea "Gabriella"
type textarea "x"
type textarea "Be"
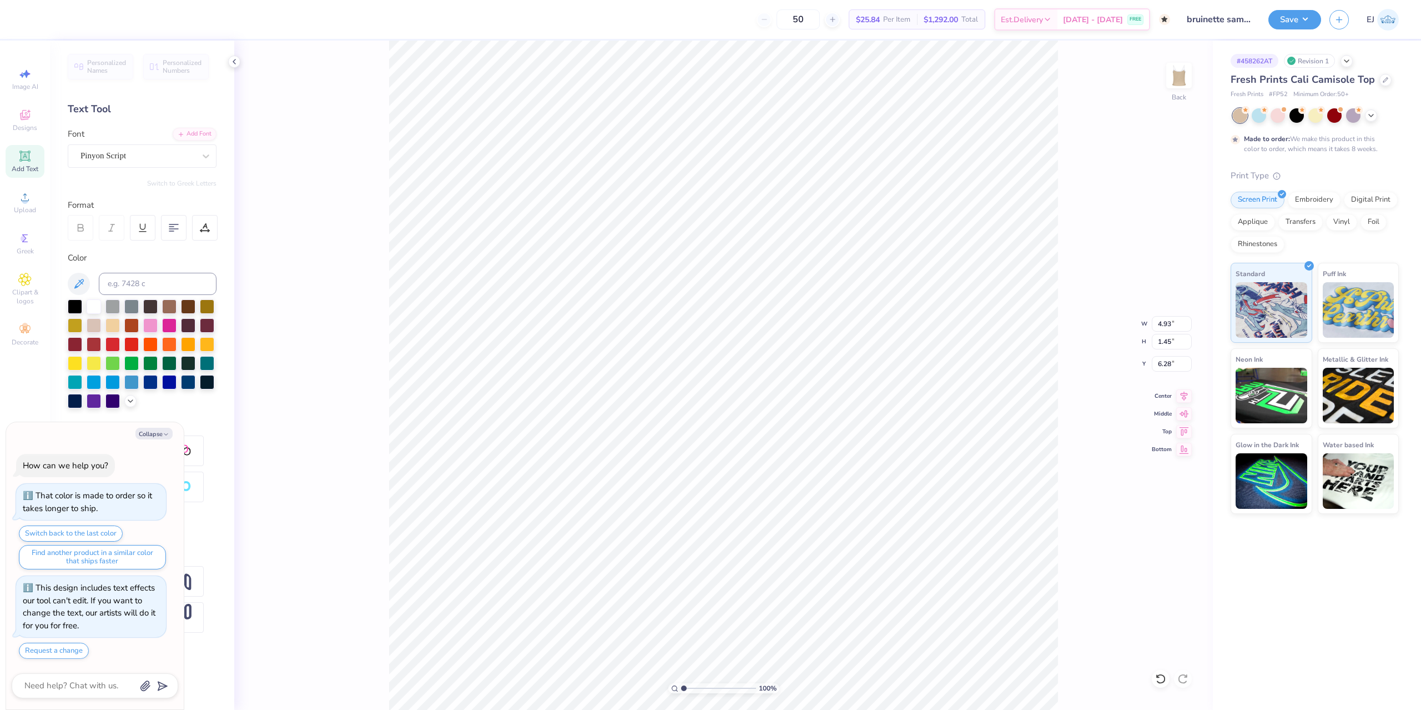
type textarea "x"
type textarea "Beru"
type textarea "x"
type textarea "Ber"
type textarea "x"
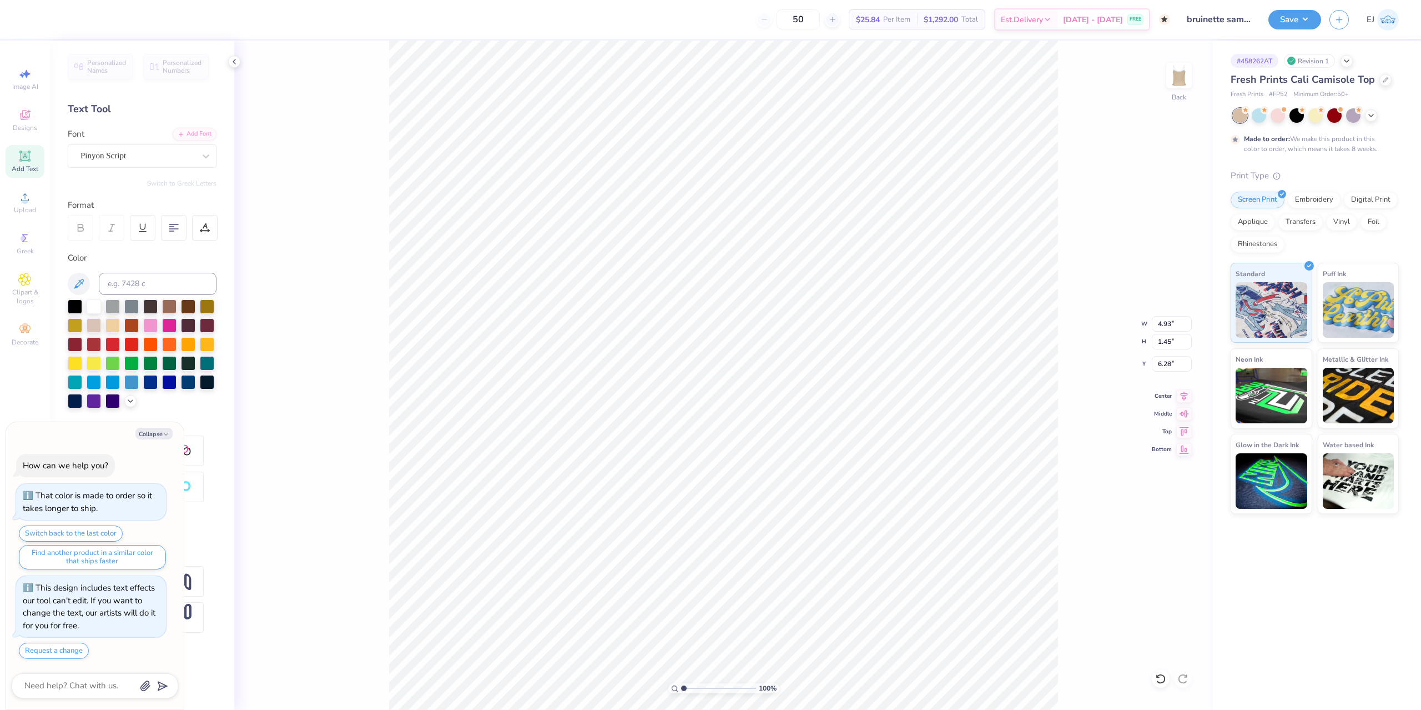
type textarea "Be"
type textarea "x"
type textarea "Br"
type textarea "x"
type textarea "Bru"
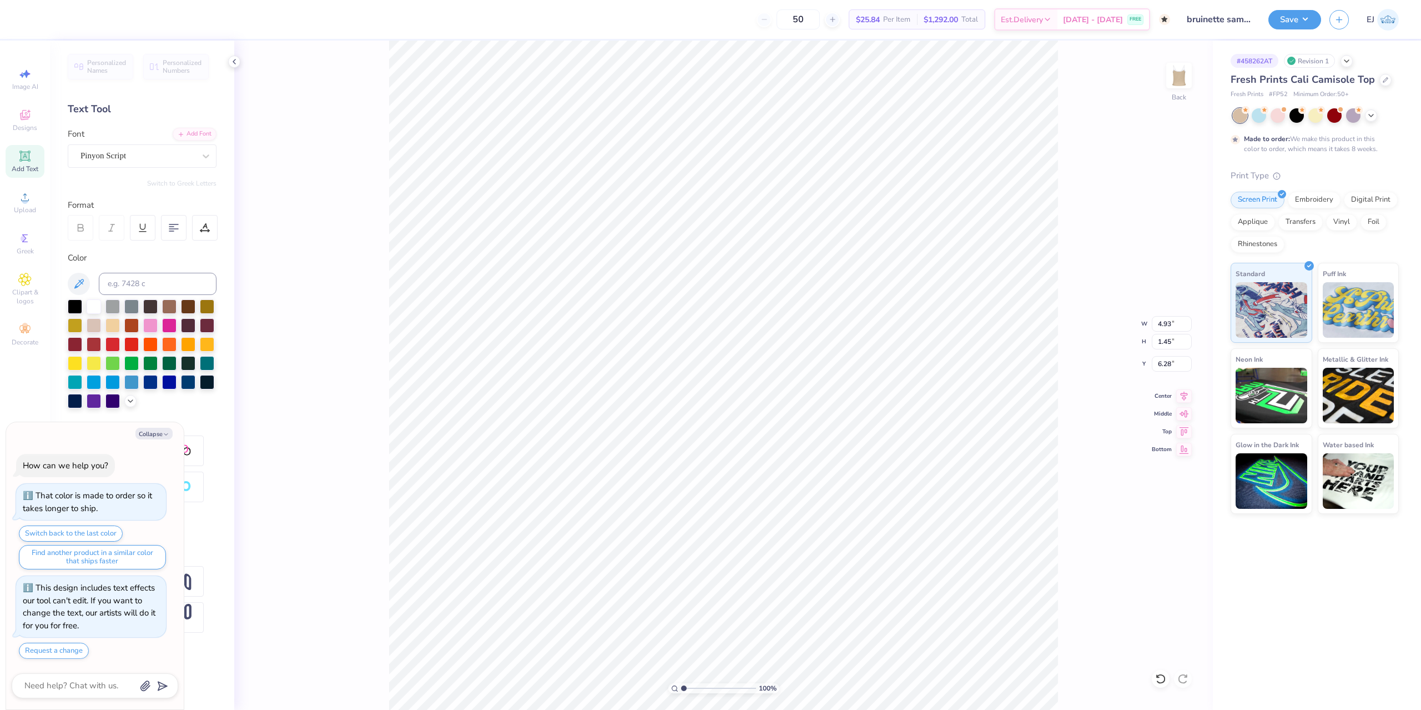
type textarea "x"
type textarea "Brui"
type textarea "x"
type textarea "Bruin"
type textarea "x"
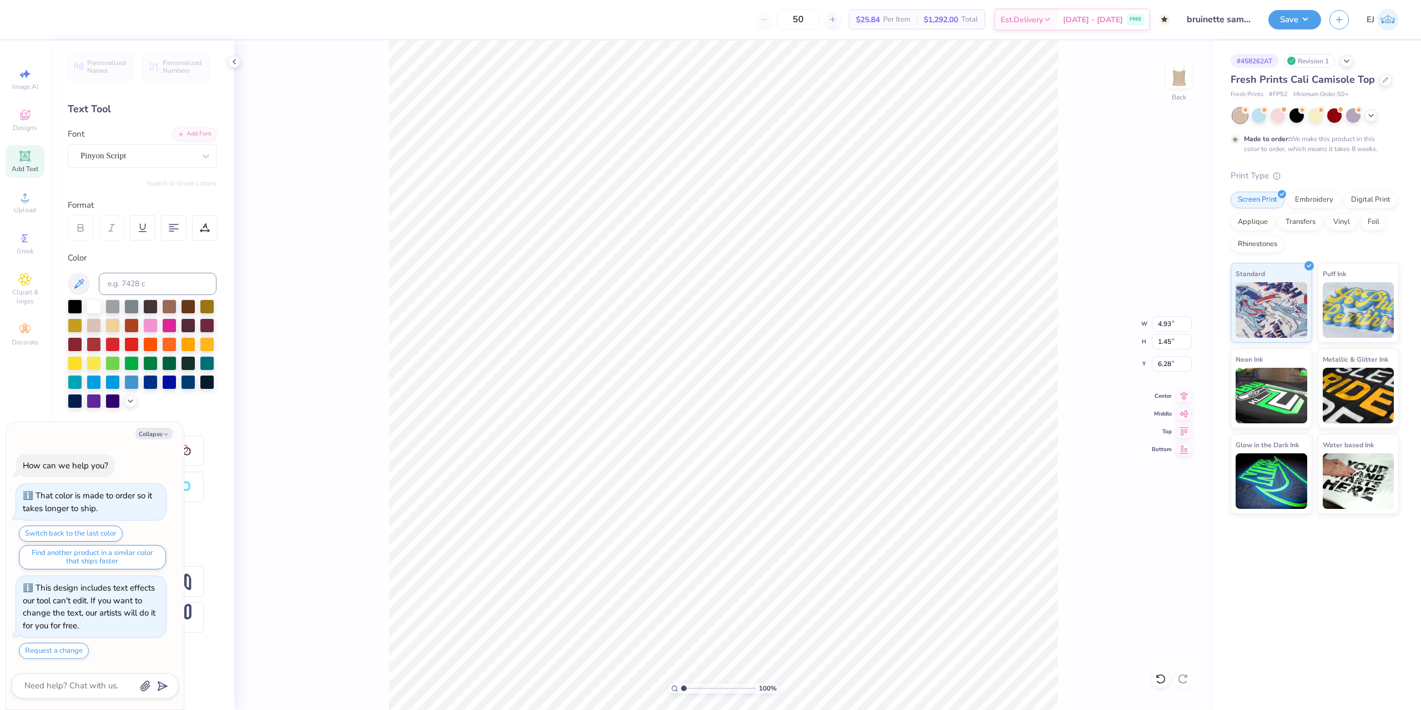
type textarea "Bruine"
type textarea "x"
type textarea "Bruinet"
type textarea "x"
type textarea "Bruinett"
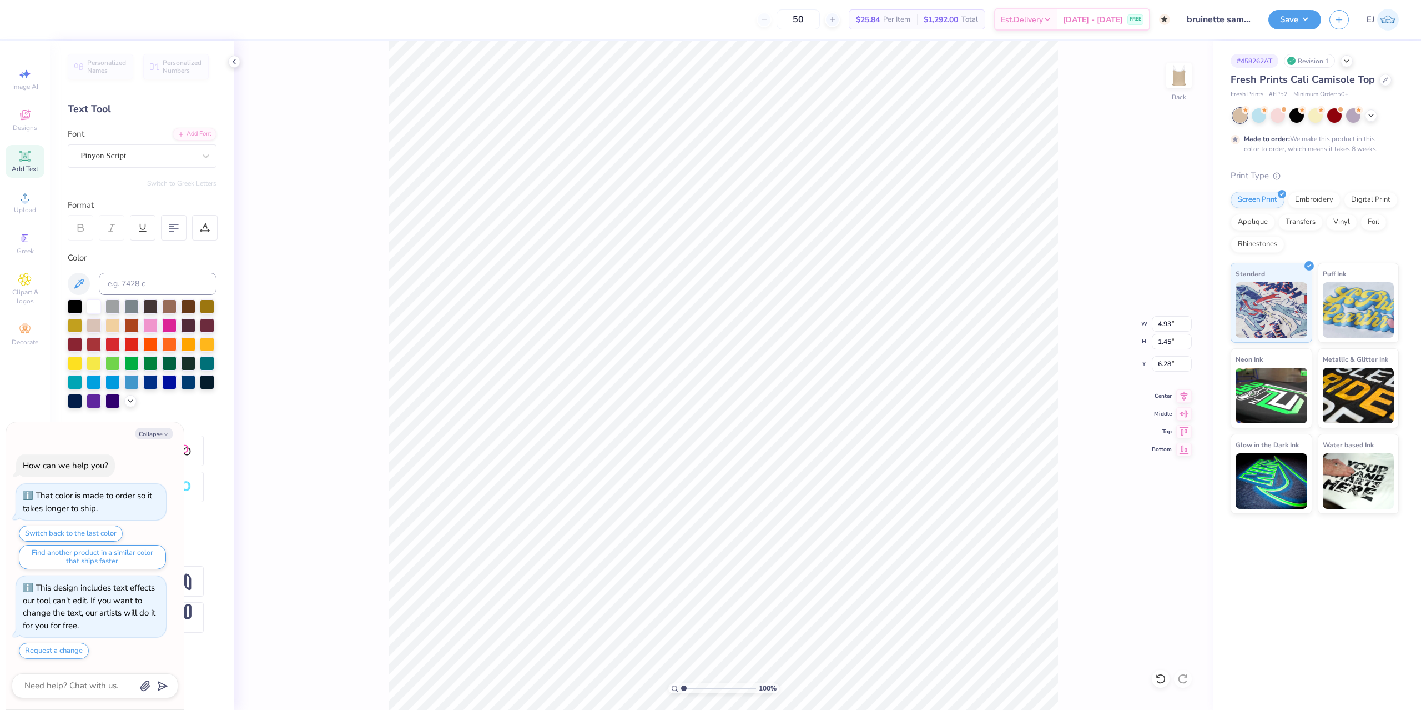
type textarea "x"
type textarea "Bruinette"
type textarea "x"
type textarea "Bruinettes"
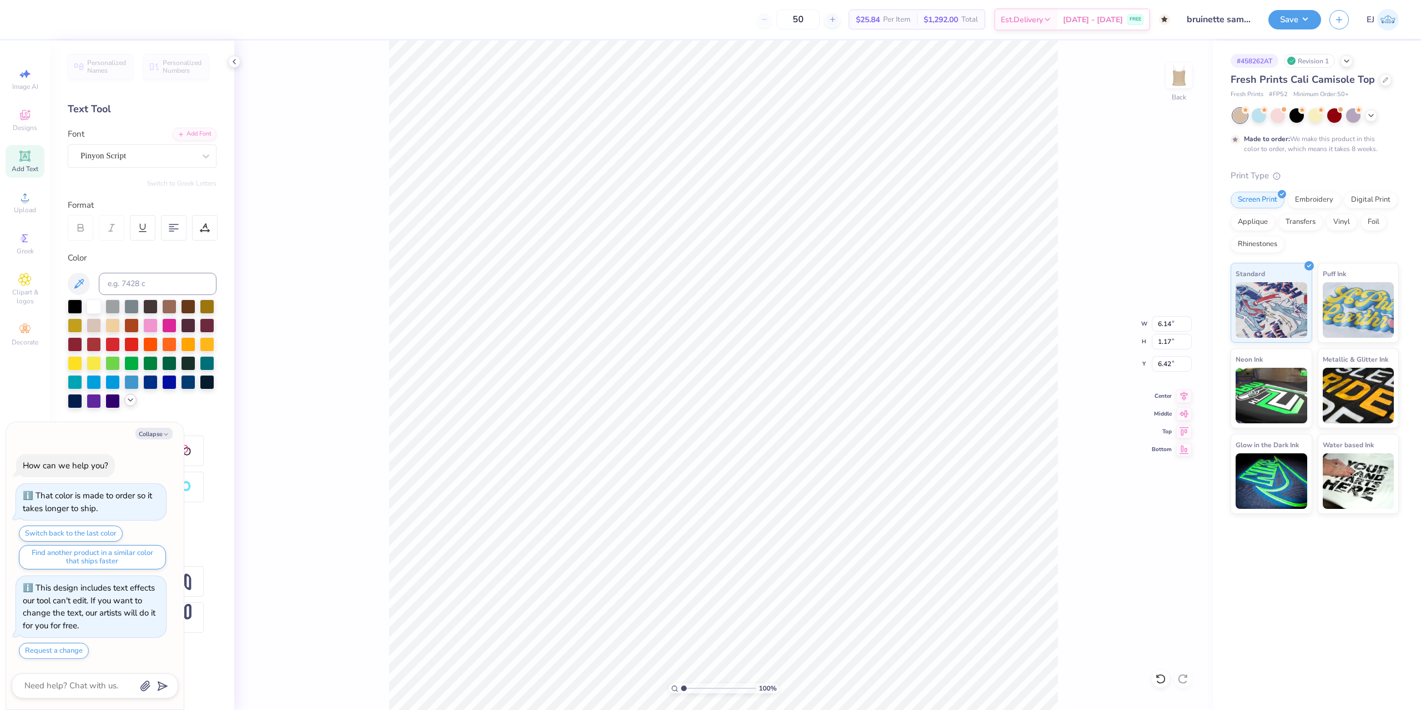
click at [127, 403] on icon at bounding box center [130, 399] width 9 height 9
click at [161, 433] on button "Collapse" at bounding box center [153, 434] width 37 height 12
type textarea "x"
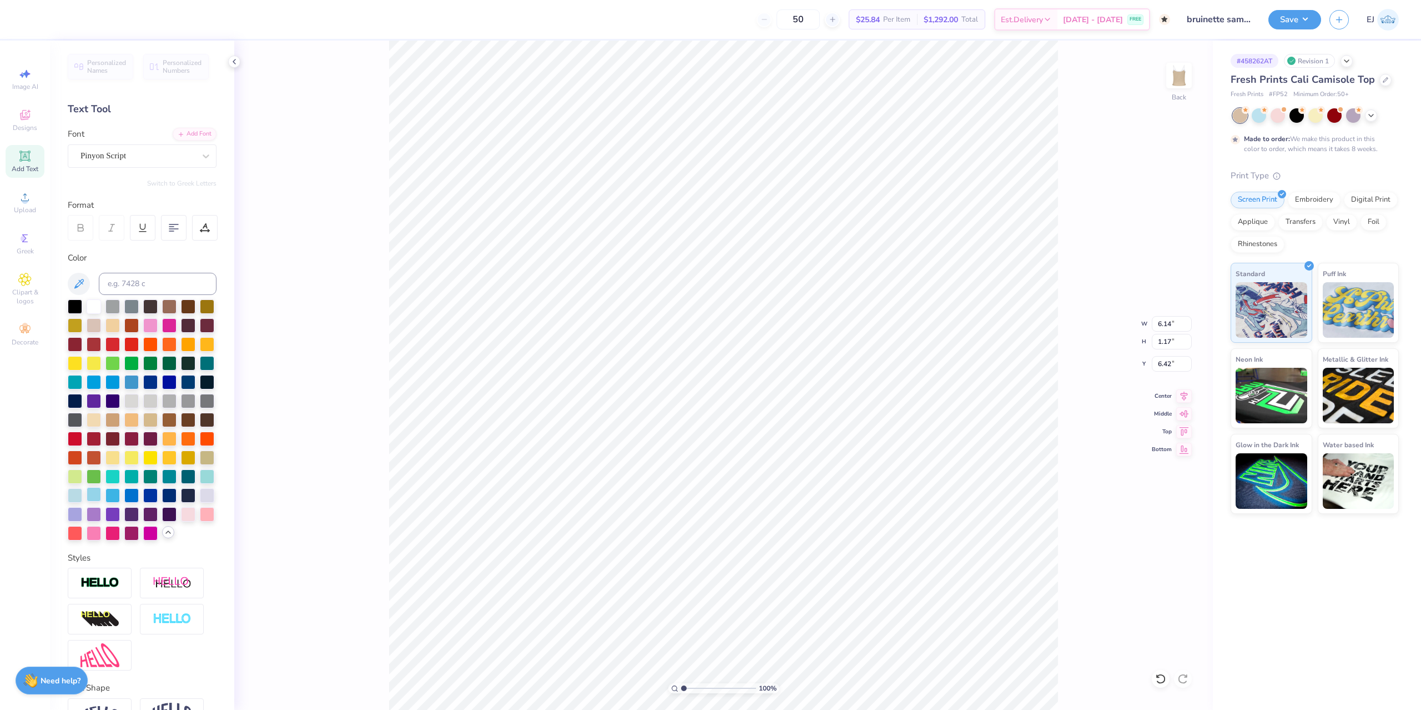
click at [97, 497] on div at bounding box center [94, 494] width 14 height 14
click at [107, 497] on div at bounding box center [112, 494] width 14 height 14
click at [108, 497] on div at bounding box center [112, 494] width 14 height 14
click at [207, 479] on div at bounding box center [207, 475] width 14 height 14
click at [79, 491] on div at bounding box center [75, 494] width 14 height 14
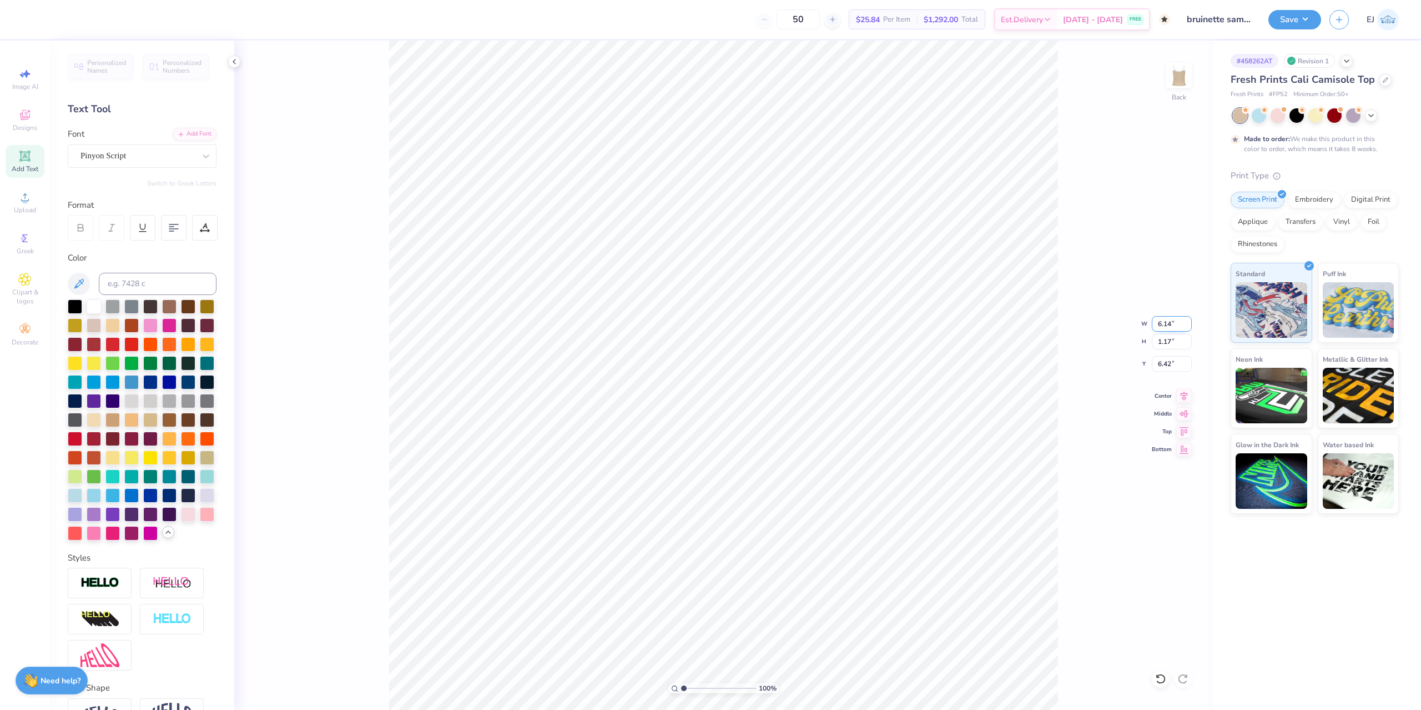
click at [1170, 324] on input "6.14" at bounding box center [1172, 324] width 40 height 16
type input "4.00"
type input "0.76"
click at [1164, 363] on input "3.00" at bounding box center [1172, 364] width 40 height 16
type input "2"
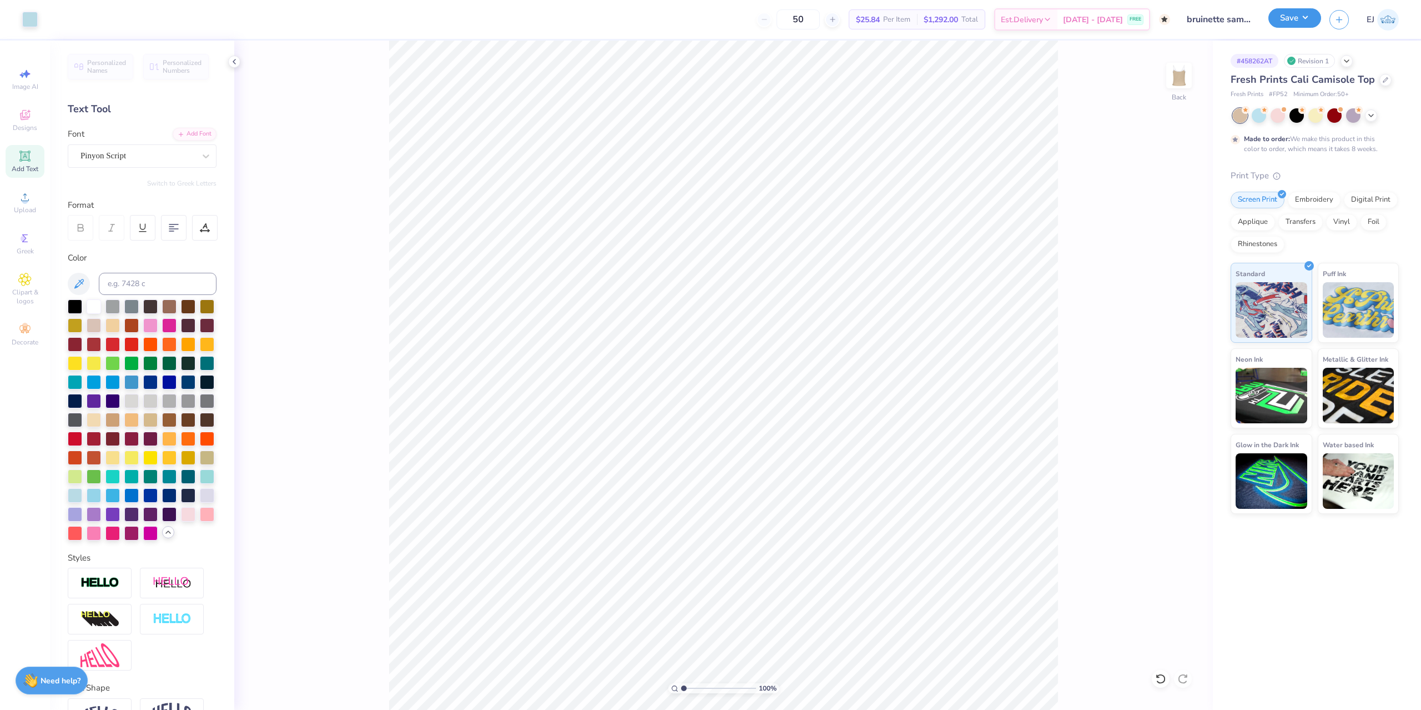
click at [1307, 24] on button "Save" at bounding box center [1295, 17] width 53 height 19
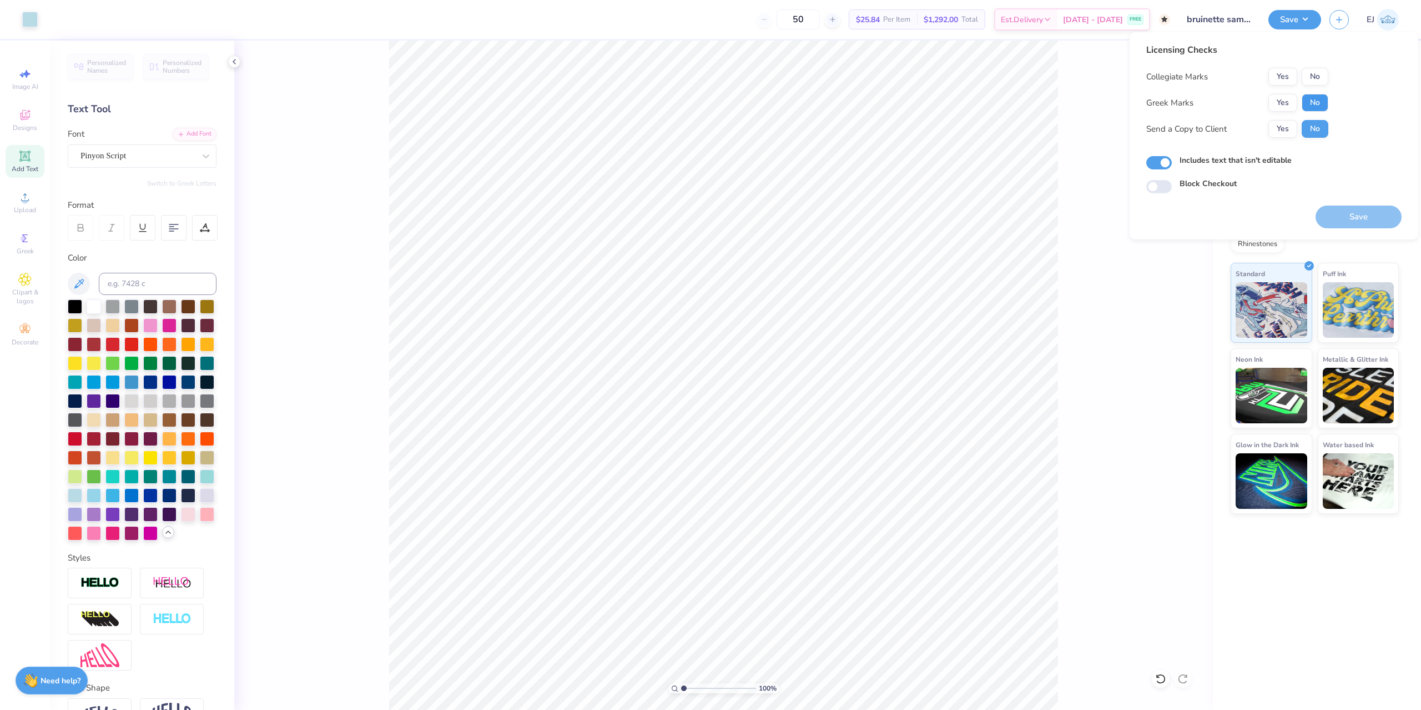
click at [1320, 104] on button "No" at bounding box center [1315, 103] width 27 height 18
drag, startPoint x: 1315, startPoint y: 76, endPoint x: 1316, endPoint y: 92, distance: 15.6
click at [1315, 77] on button "No" at bounding box center [1315, 77] width 27 height 18
click at [1346, 213] on button "Save" at bounding box center [1359, 216] width 86 height 23
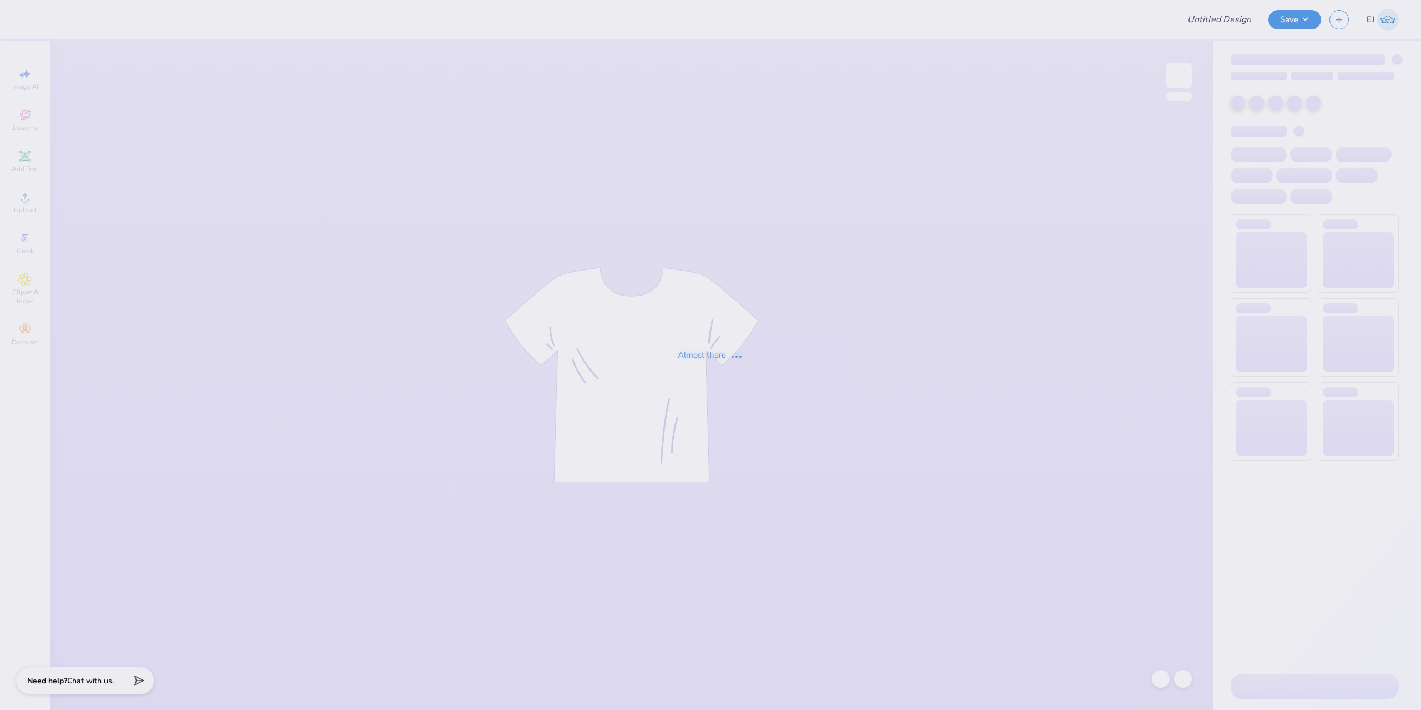
type input "bruinette sample"
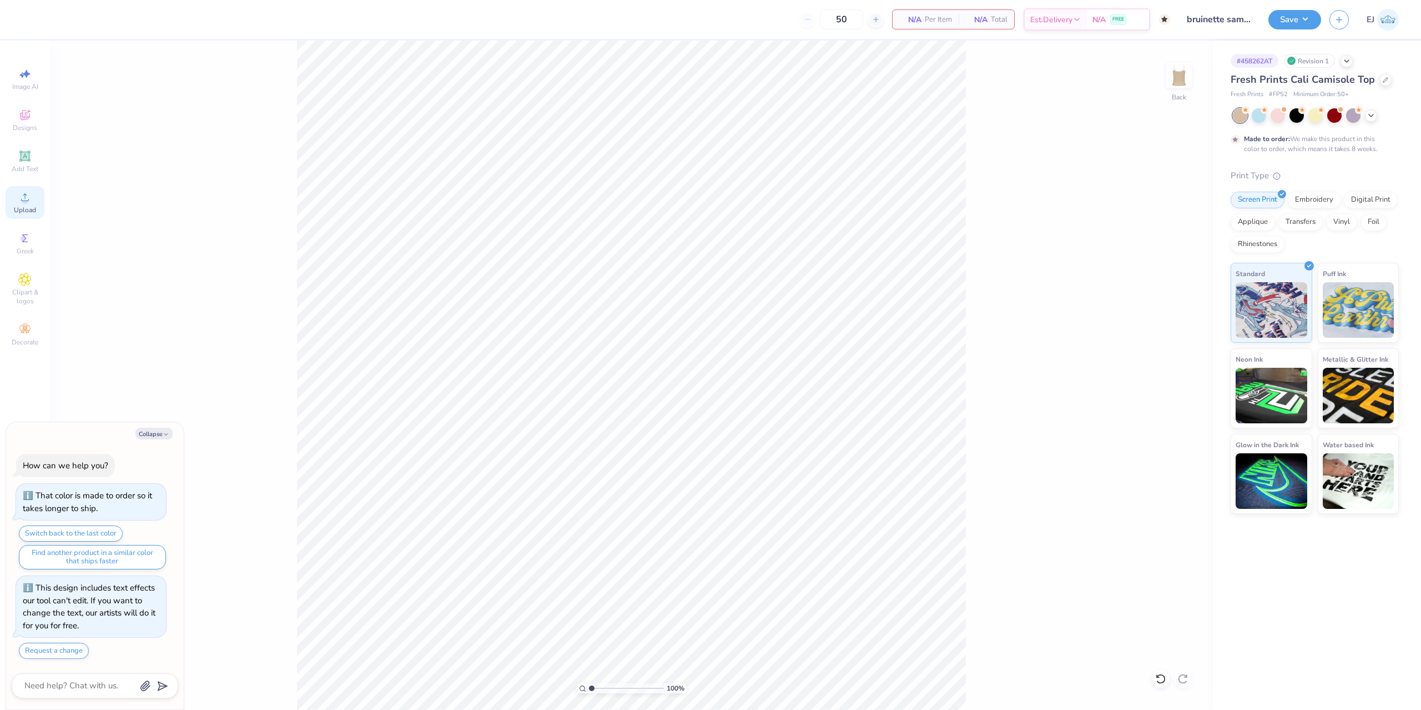
click at [32, 202] on div "Upload" at bounding box center [25, 202] width 39 height 33
click at [35, 165] on span "Add Text" at bounding box center [25, 168] width 27 height 9
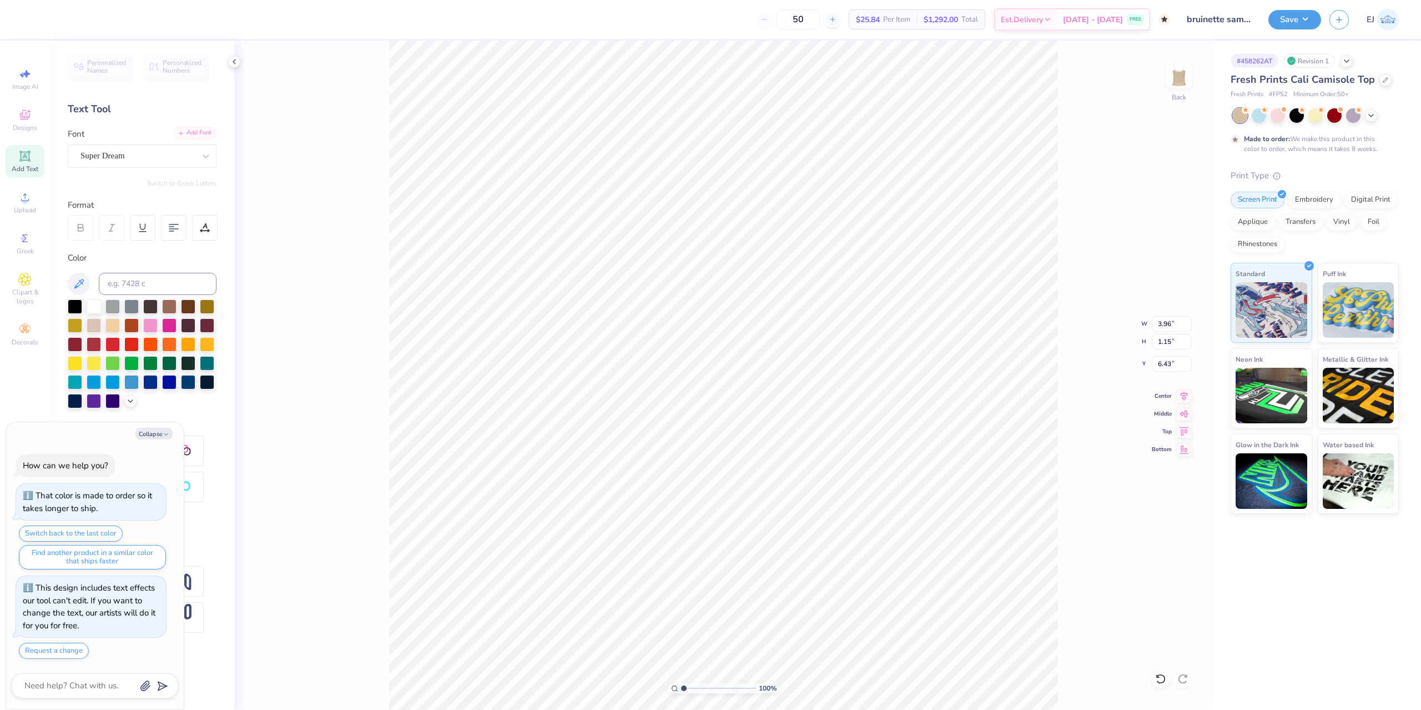
click at [175, 134] on div "Add Font" at bounding box center [195, 133] width 44 height 13
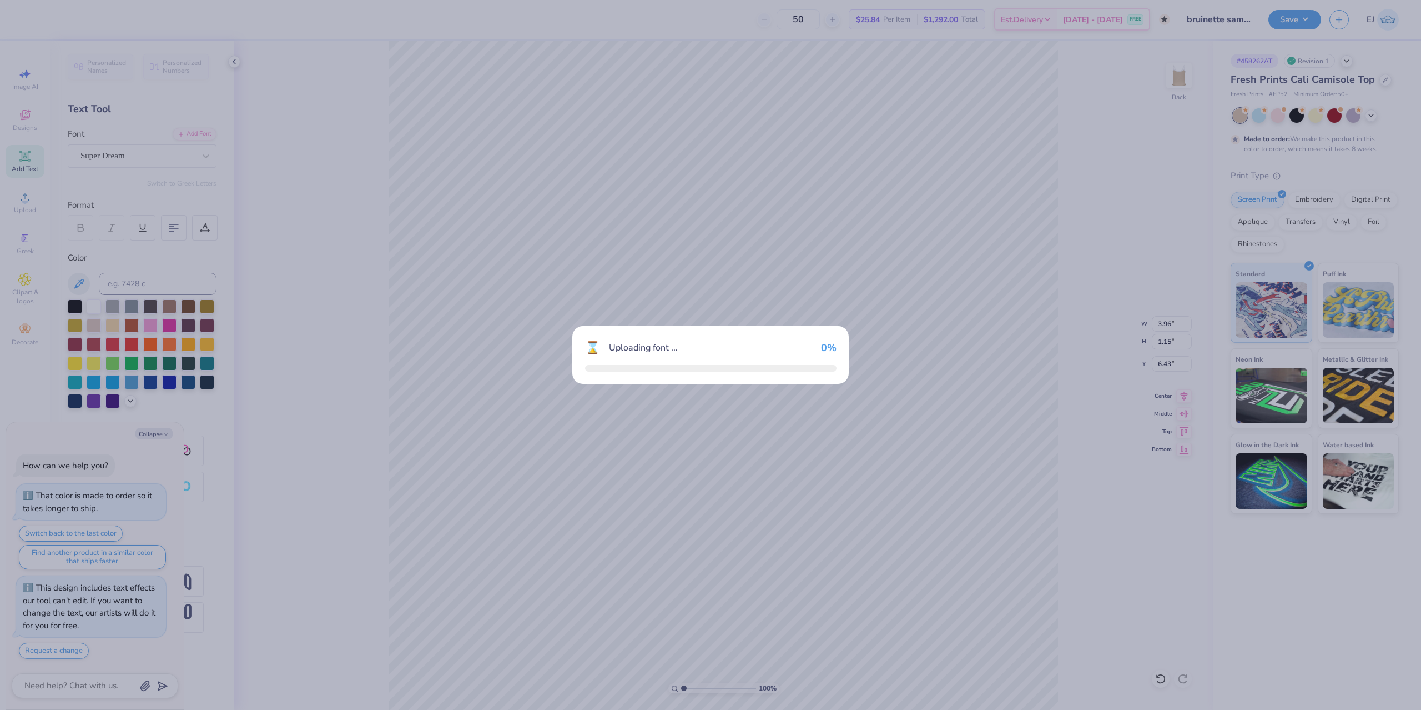
type textarea "x"
type input "4.93"
type input "1.45"
type input "6.28"
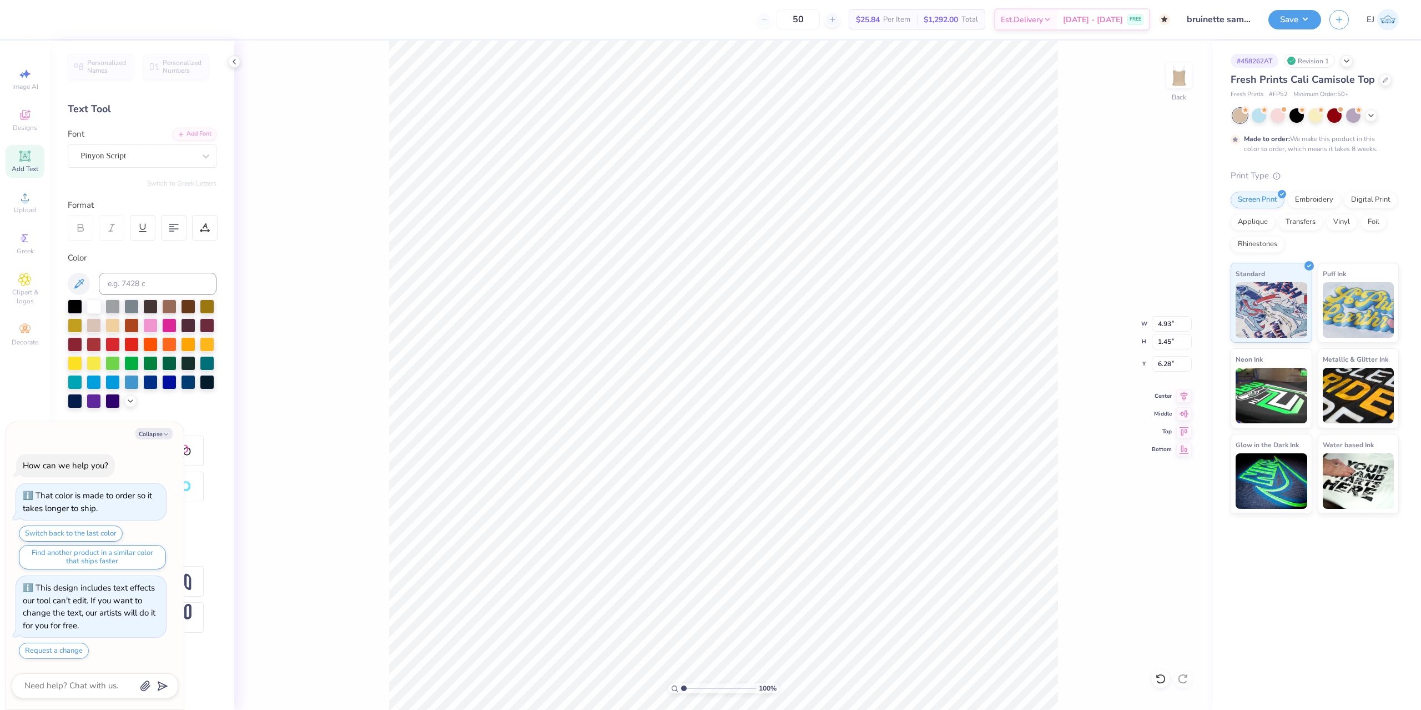
type textarea "x"
type textarea "B"
type textarea "x"
type textarea "Br"
type textarea "x"
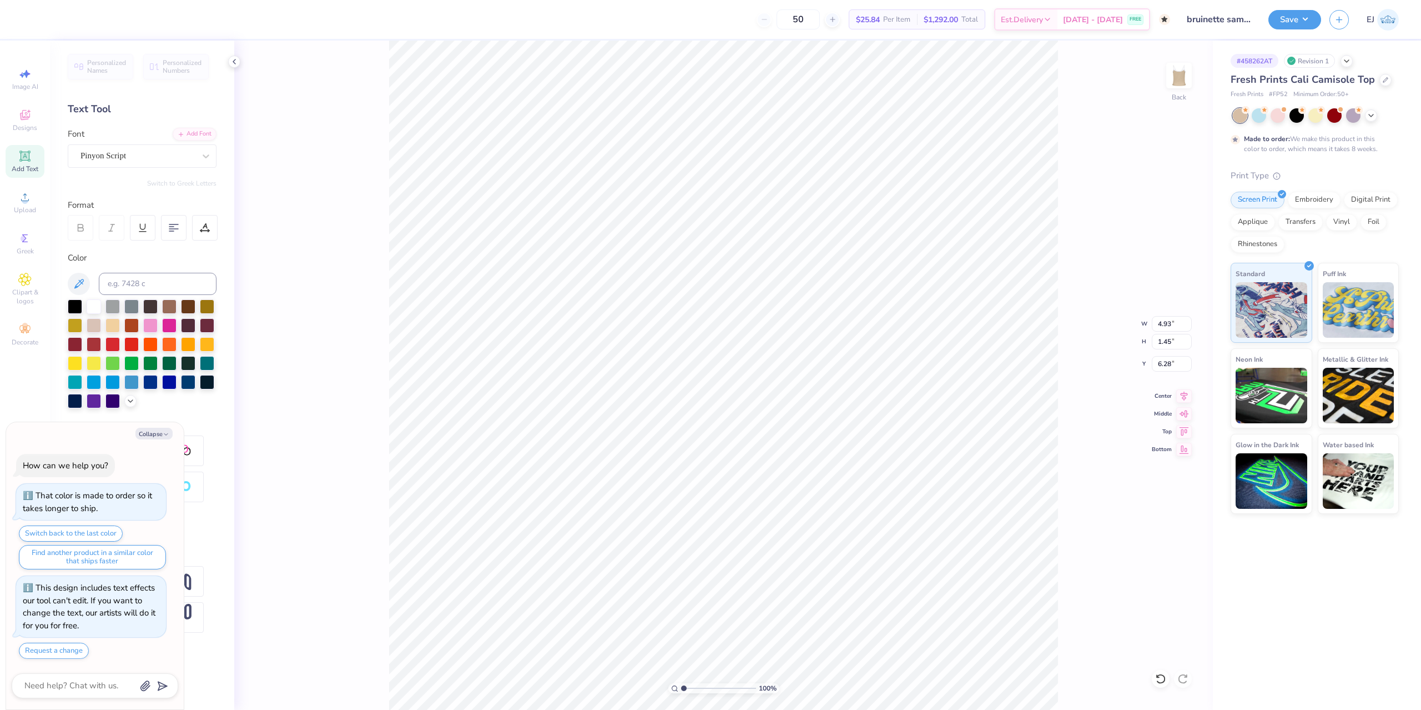
type textarea "Bru"
type textarea "x"
type textarea "Brui"
type textarea "x"
type textarea "Bruin"
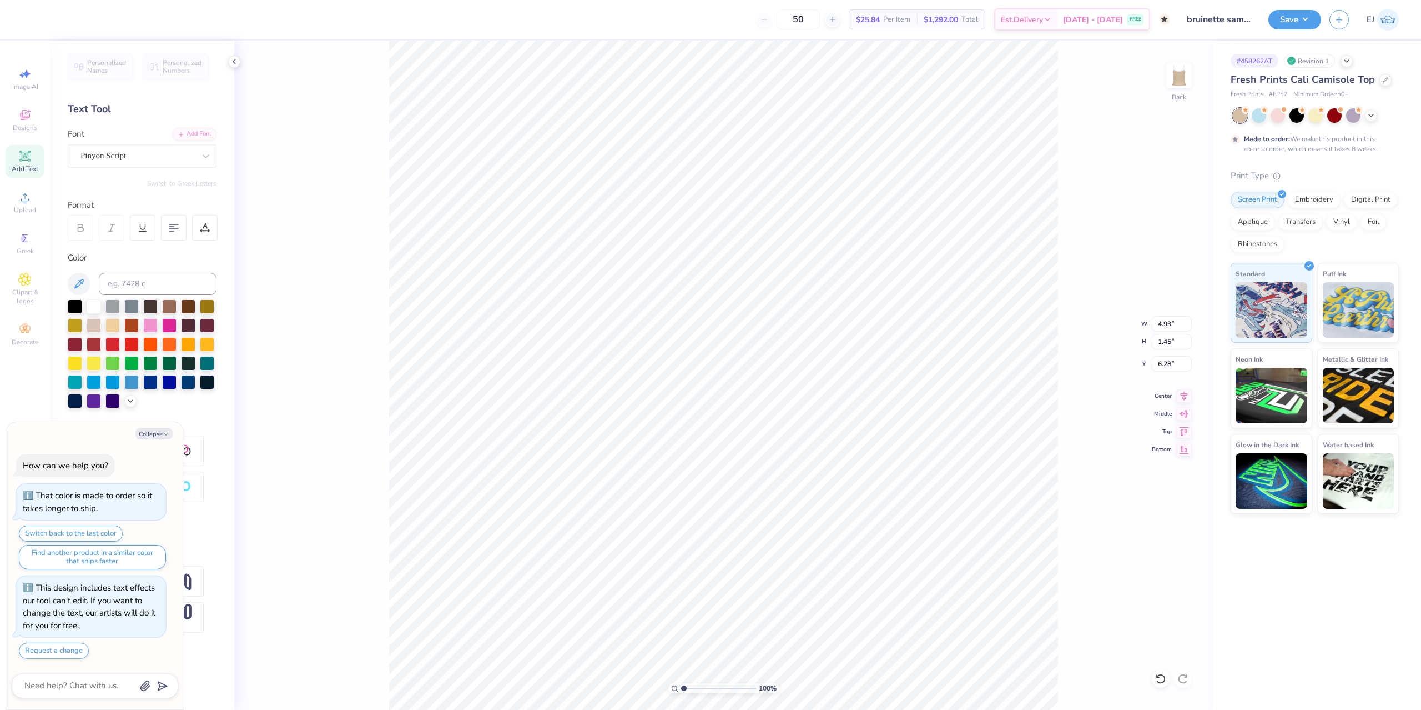
type textarea "x"
type textarea "Bruine"
type textarea "x"
type textarea "Bruinet"
type textarea "x"
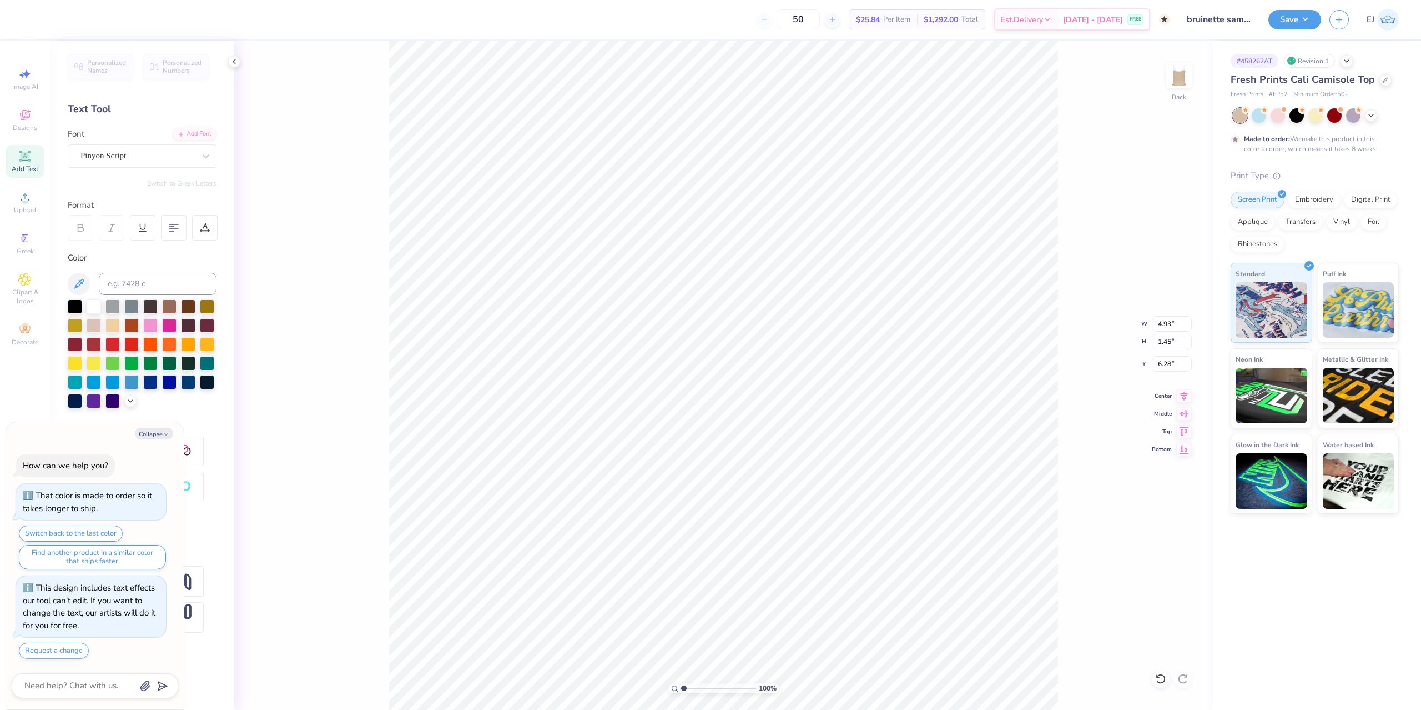
type textarea "Bruinett"
type textarea "x"
type textarea "Bruinette"
type textarea "x"
type textarea "Bruinettes"
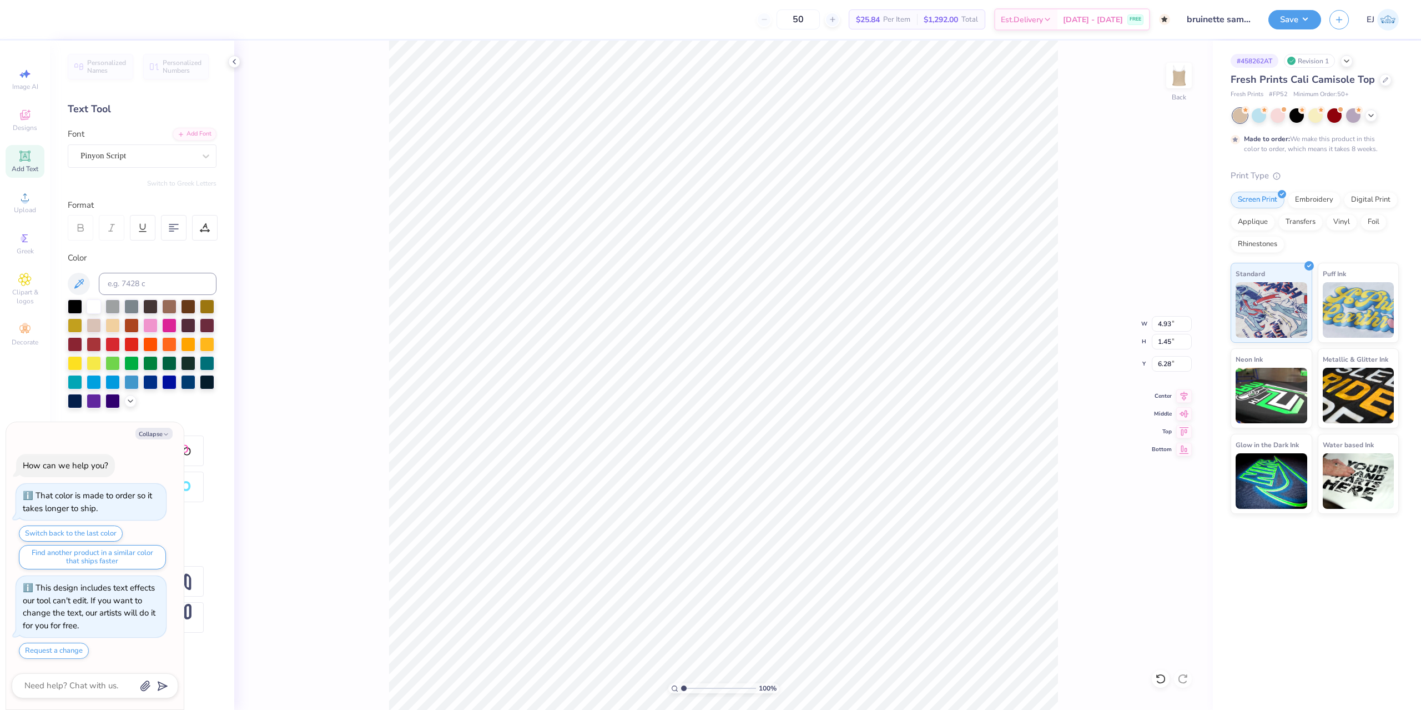
scroll to position [0, 2]
type textarea "x"
click at [1165, 327] on input "6.14" at bounding box center [1172, 324] width 40 height 16
type input "4"
type textarea "x"
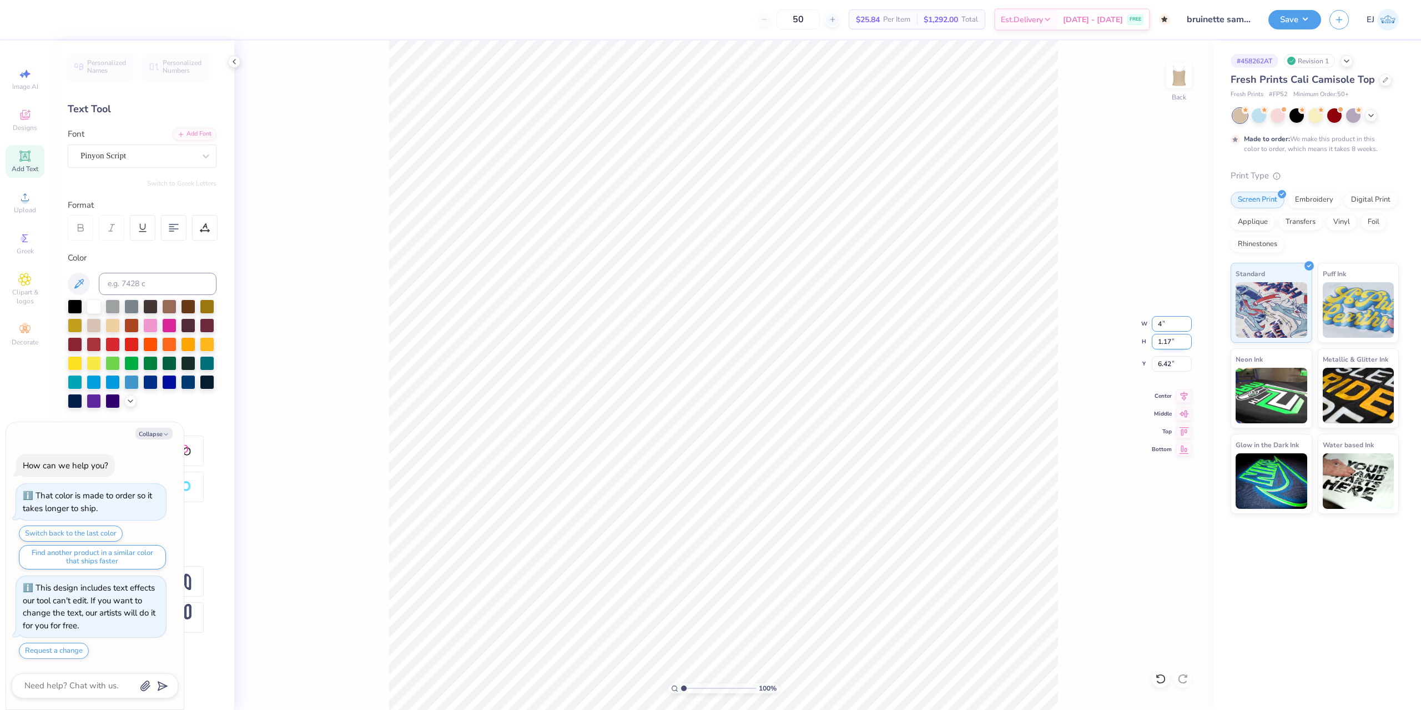
type input "4.00"
type input "0.76"
type input "6.62"
type input "2"
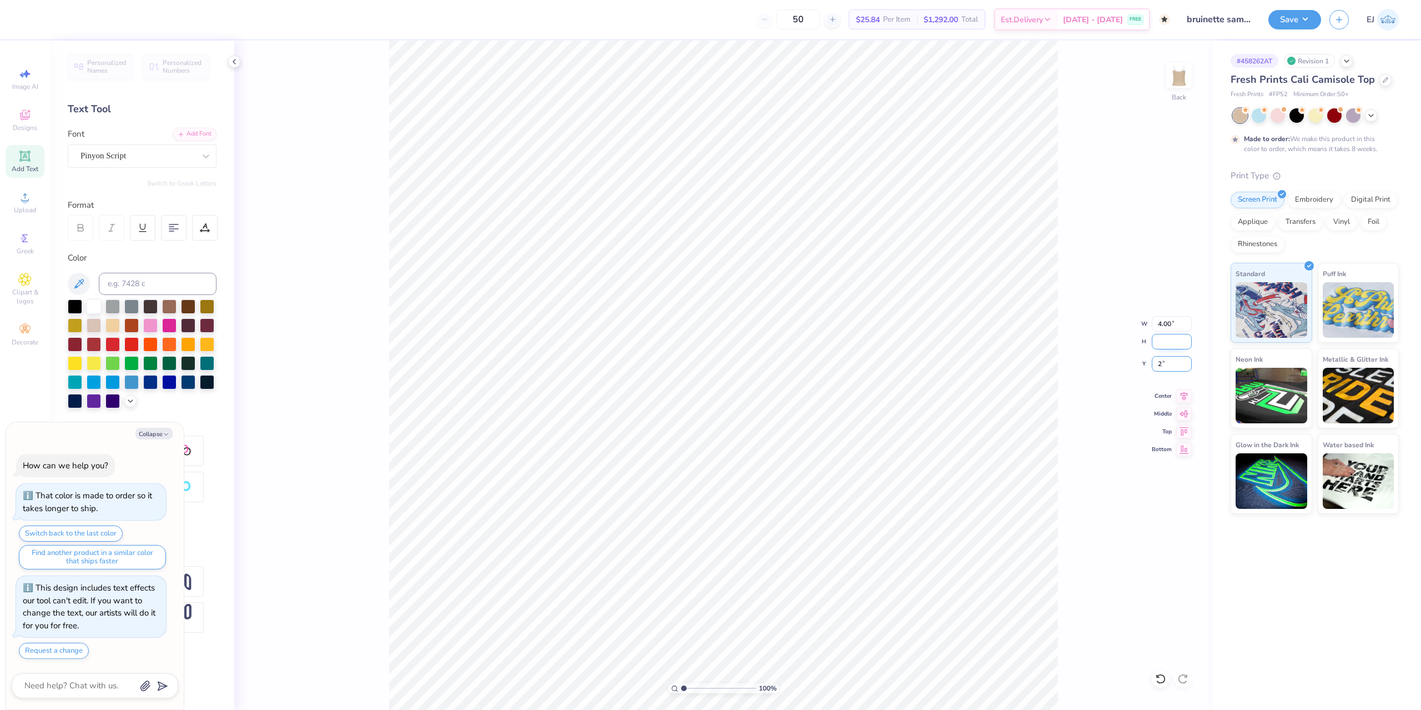
type textarea "x"
type input "0.76"
type input "2.00"
type textarea "x"
type input "2.02"
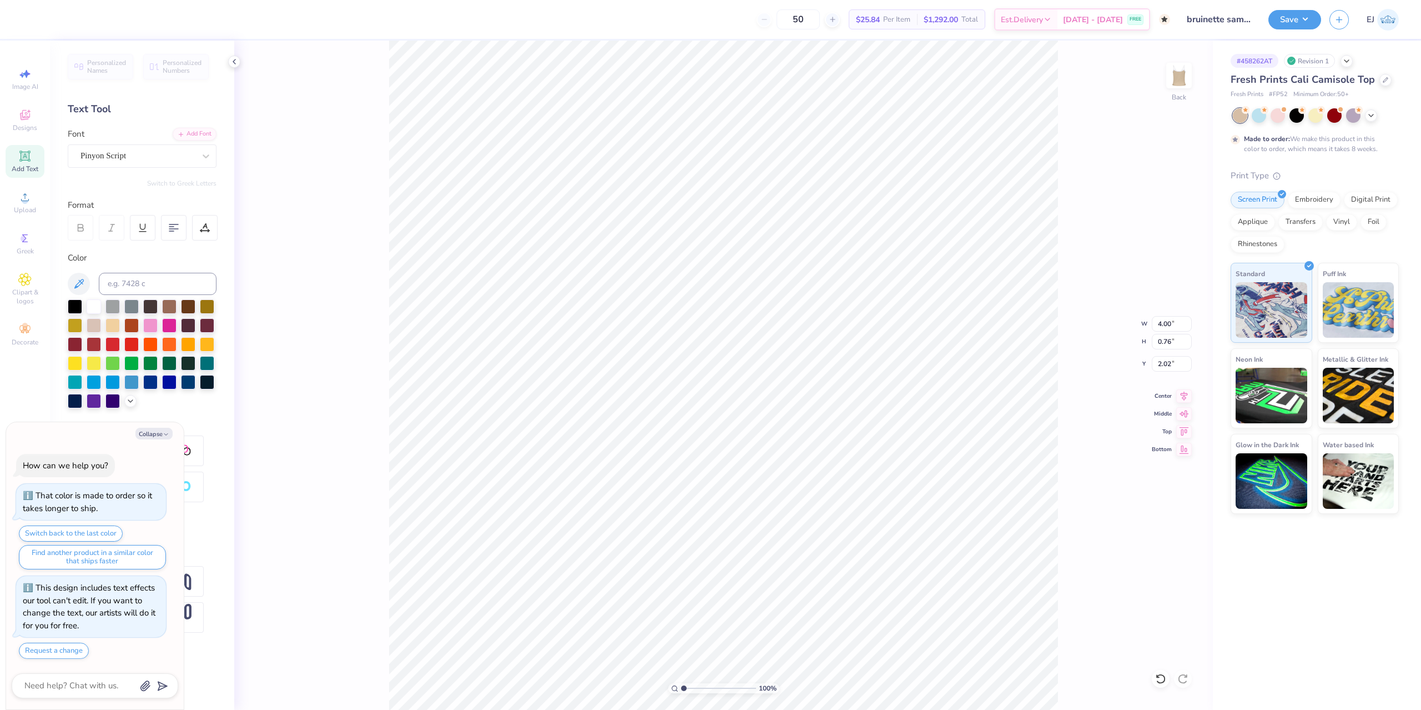
click at [128, 410] on div "Personalized Names Personalized Numbers Text Tool Add Font Font Pinyon Script S…" at bounding box center [142, 375] width 184 height 669
click at [129, 402] on icon at bounding box center [130, 399] width 9 height 9
click at [161, 435] on button "Collapse" at bounding box center [153, 434] width 37 height 12
type textarea "x"
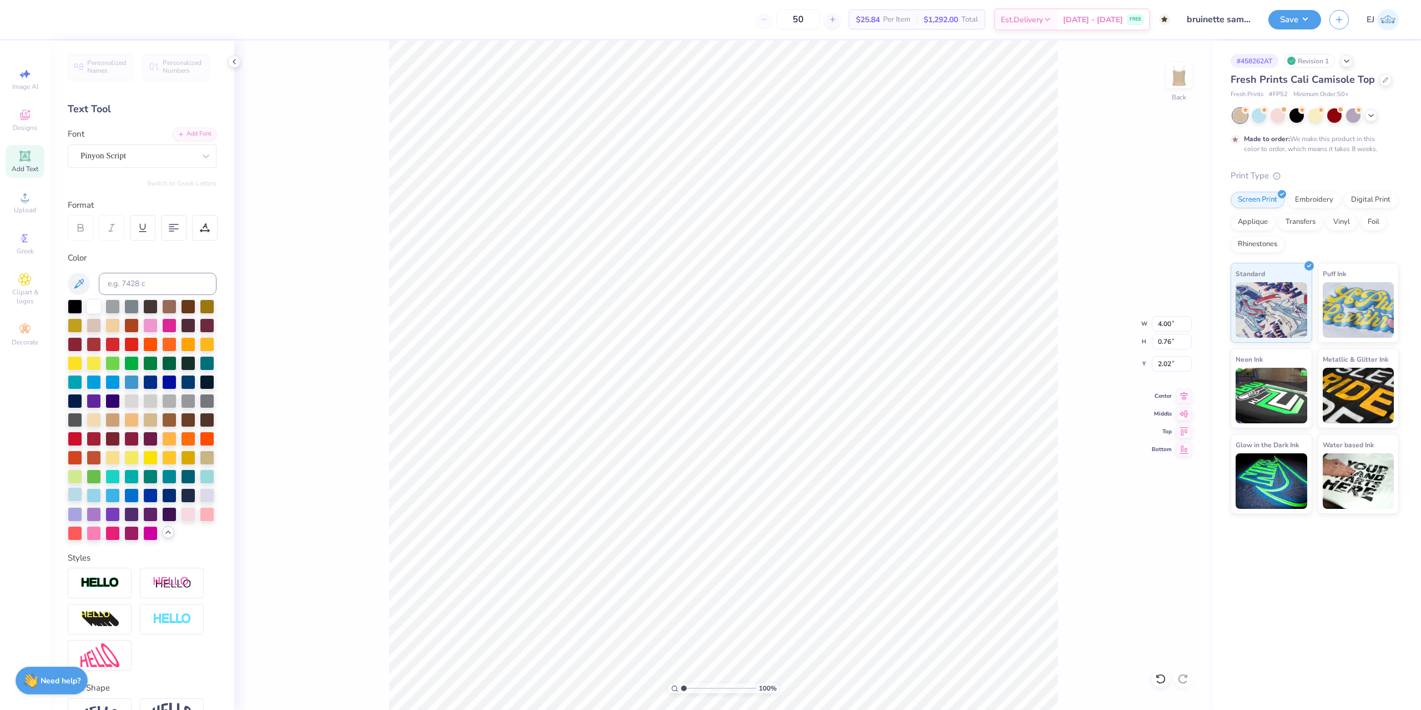
click at [78, 489] on div at bounding box center [75, 494] width 14 height 14
click at [1293, 28] on div "Save" at bounding box center [1295, 19] width 53 height 19
click at [1310, 21] on button "Save" at bounding box center [1295, 17] width 53 height 19
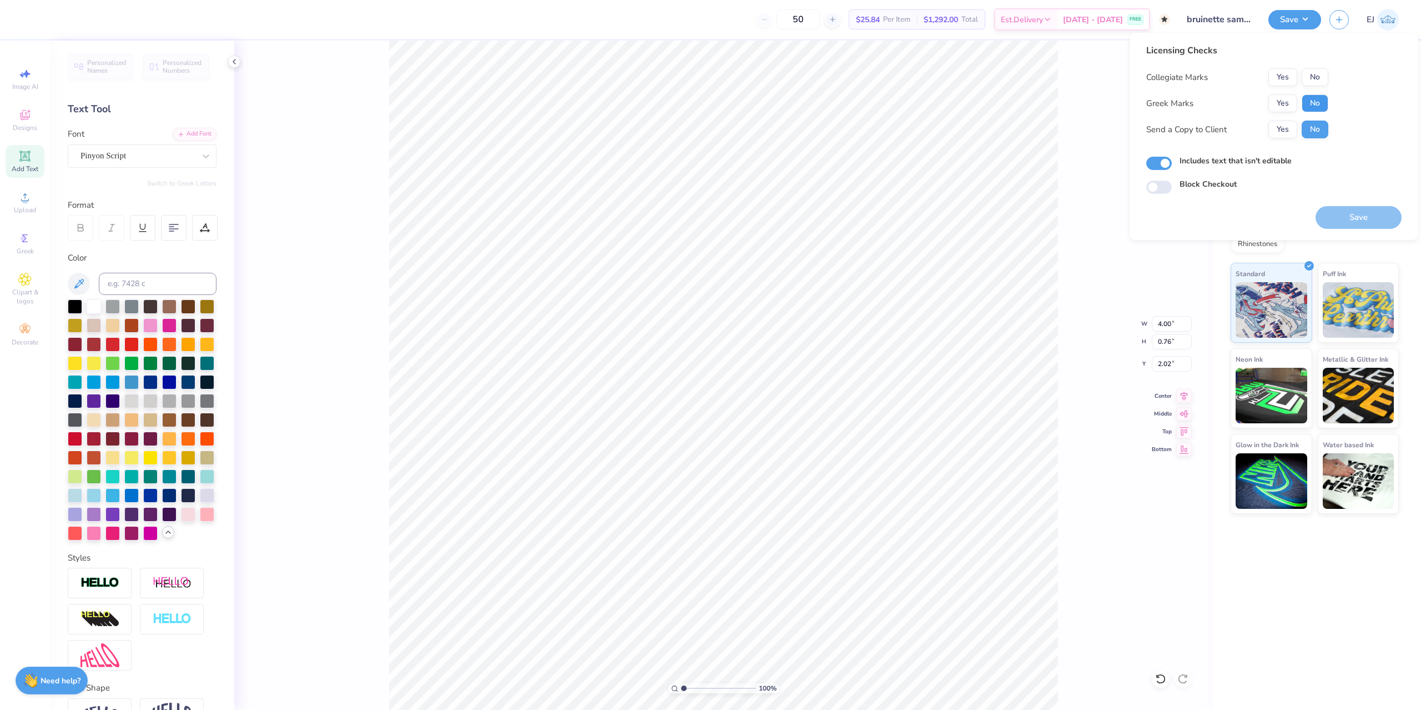
click at [1315, 107] on button "No" at bounding box center [1315, 103] width 27 height 18
click at [1321, 71] on button "No" at bounding box center [1315, 77] width 27 height 18
click at [1355, 210] on button "Save" at bounding box center [1359, 217] width 86 height 23
